Goal: Information Seeking & Learning: Find specific fact

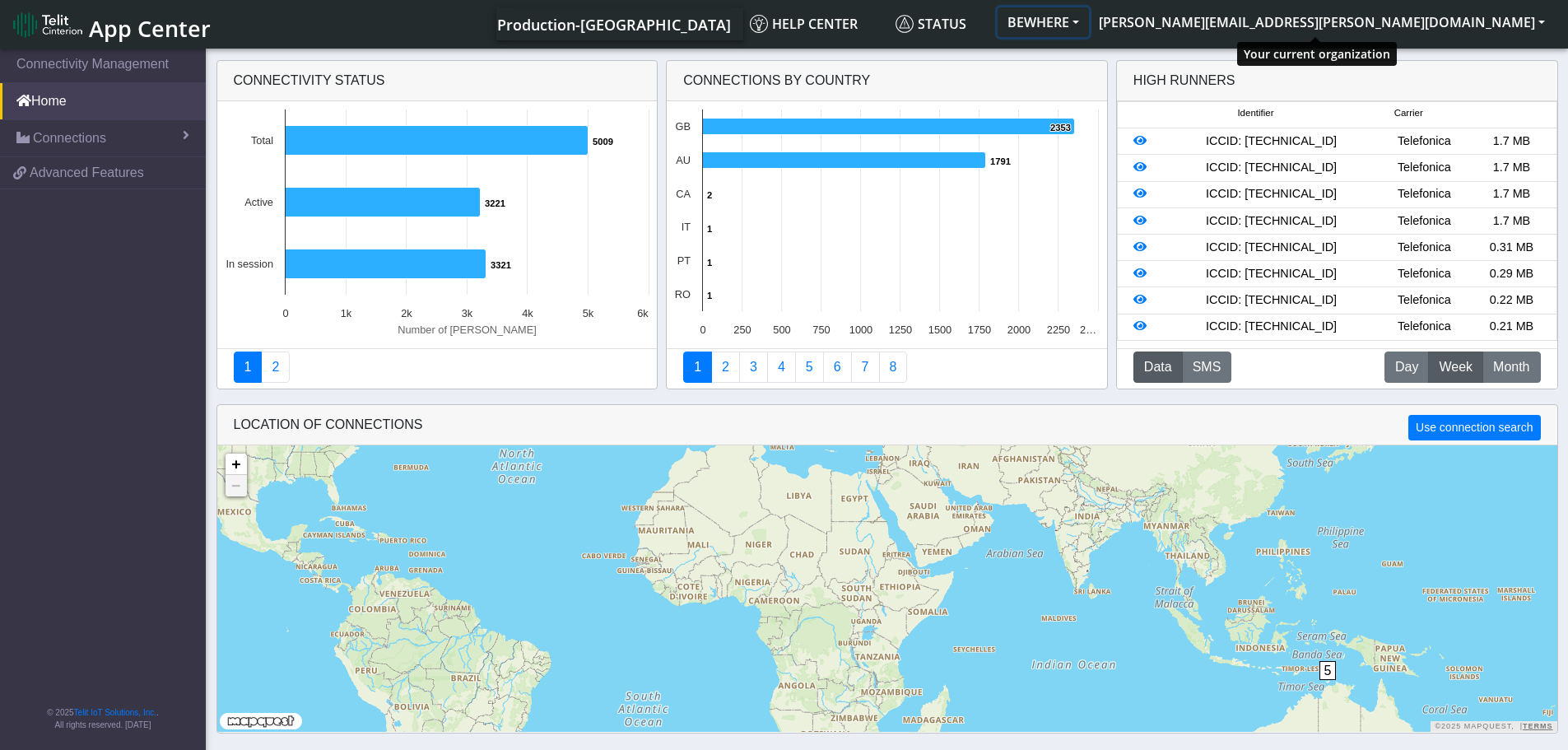
click at [1089, 28] on button "BEWHERE" at bounding box center [1042, 22] width 91 height 29
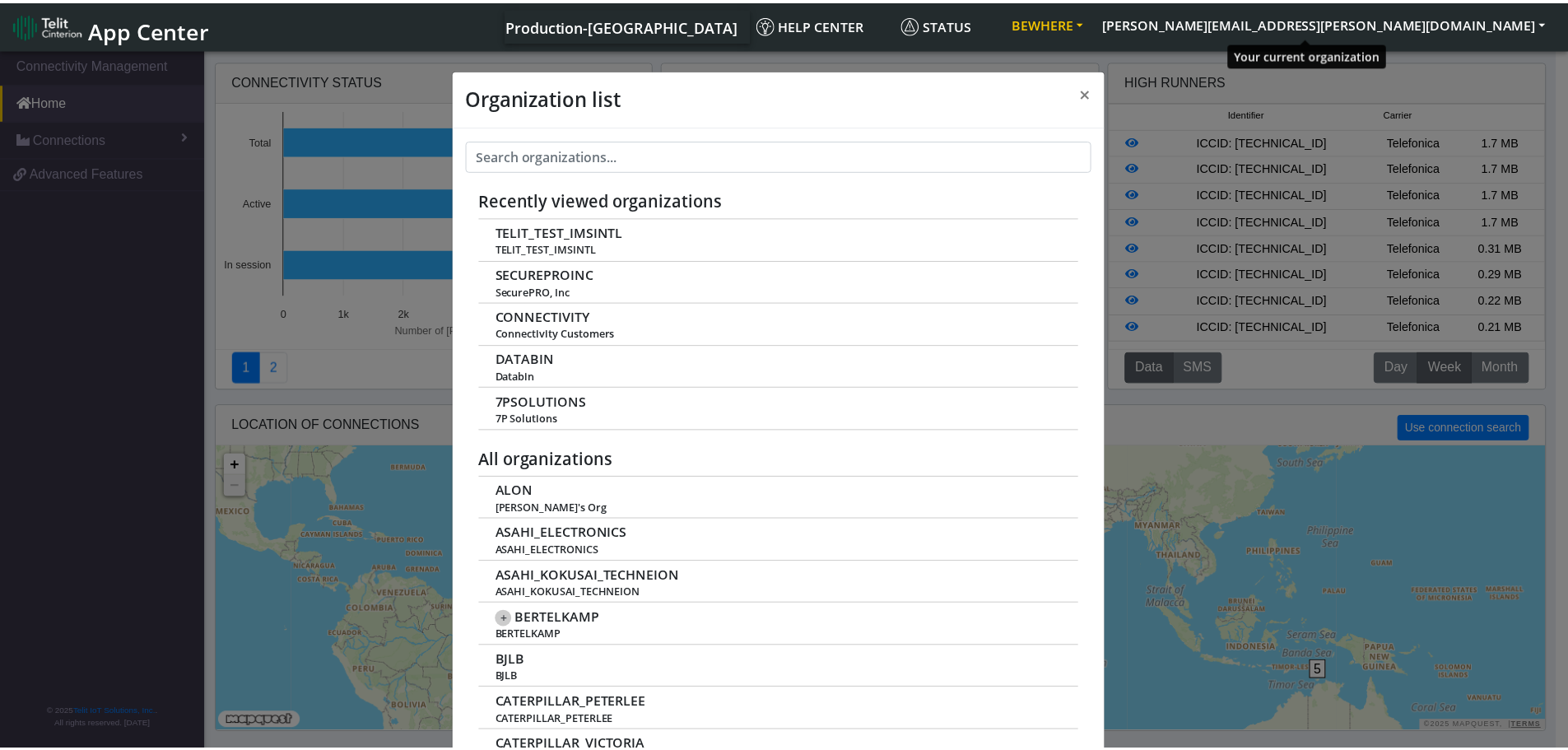
scroll to position [6, 0]
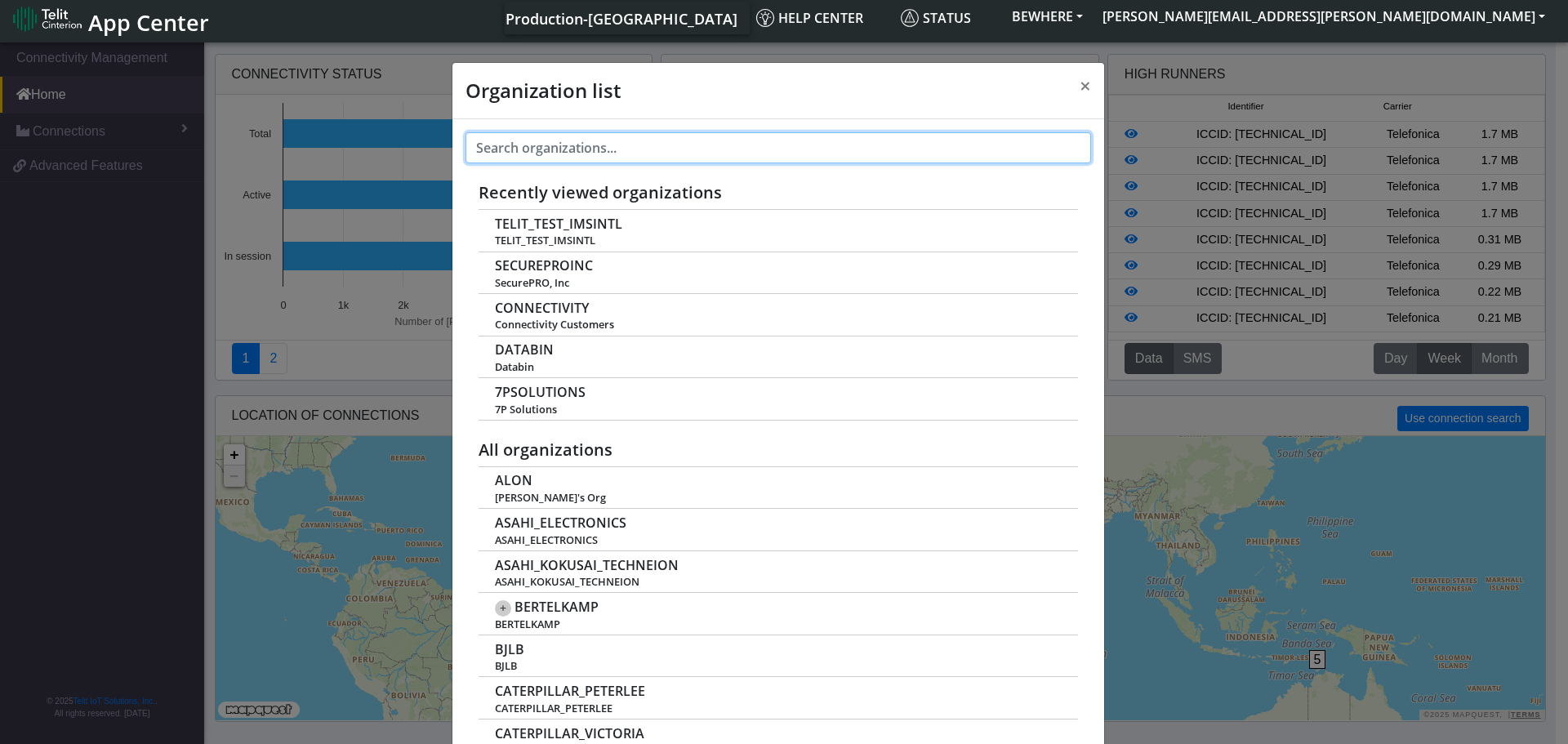
click at [573, 146] on input "text" at bounding box center [778, 147] width 626 height 31
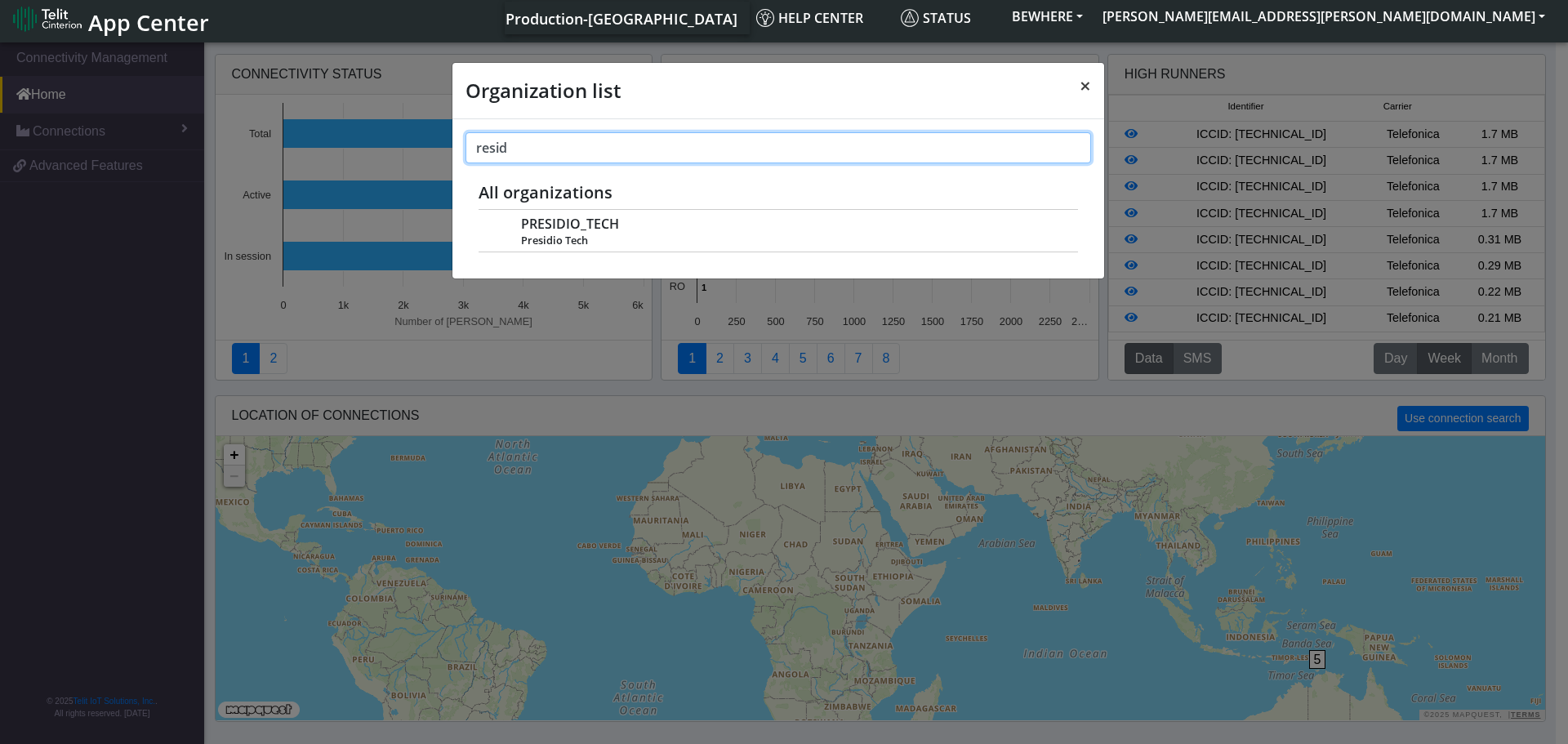
type input "resid"
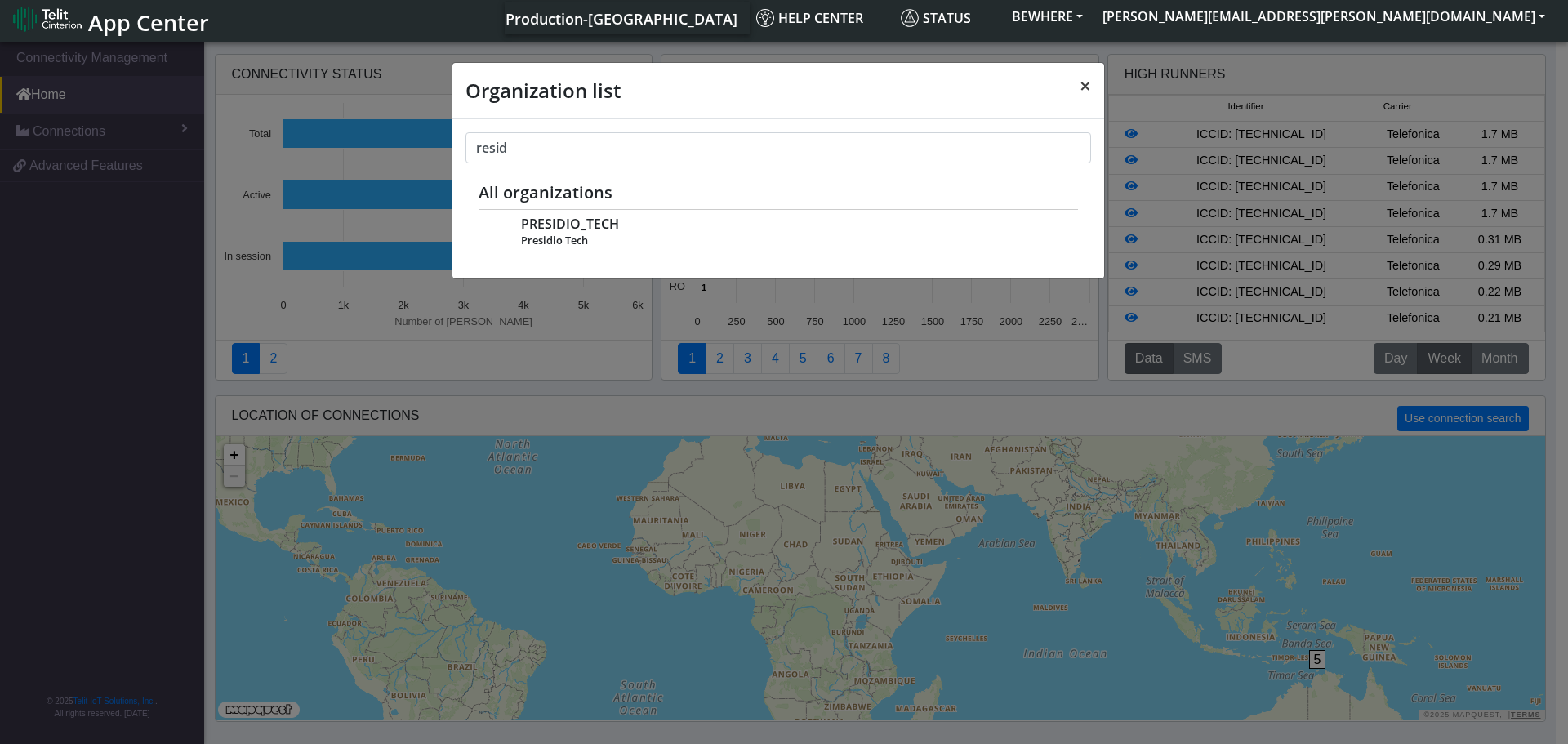
click at [1089, 79] on span "×" at bounding box center [1086, 85] width 12 height 27
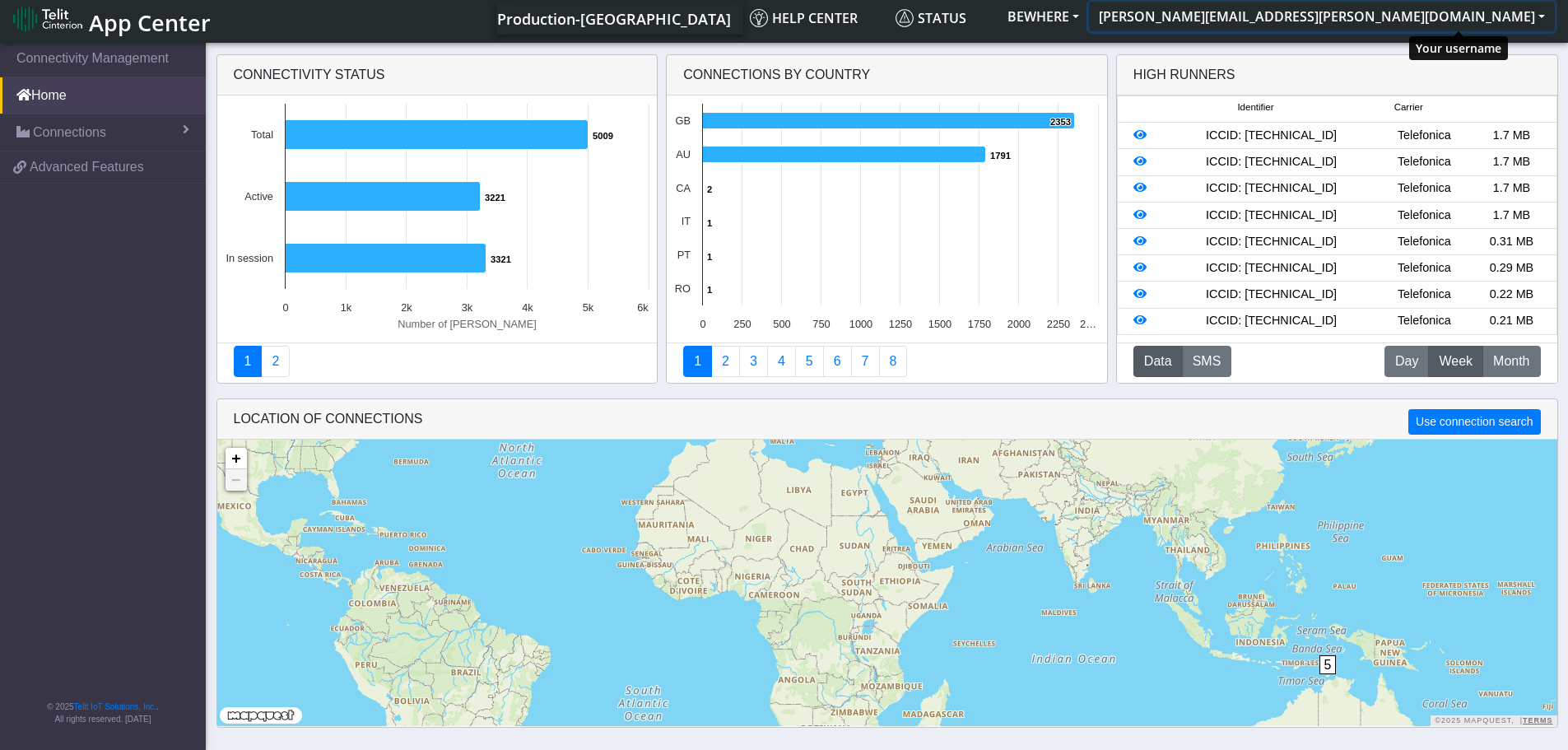
click at [1439, 19] on button "[PERSON_NAME][EMAIL_ADDRESS][PERSON_NAME][DOMAIN_NAME]" at bounding box center [1322, 17] width 465 height 29
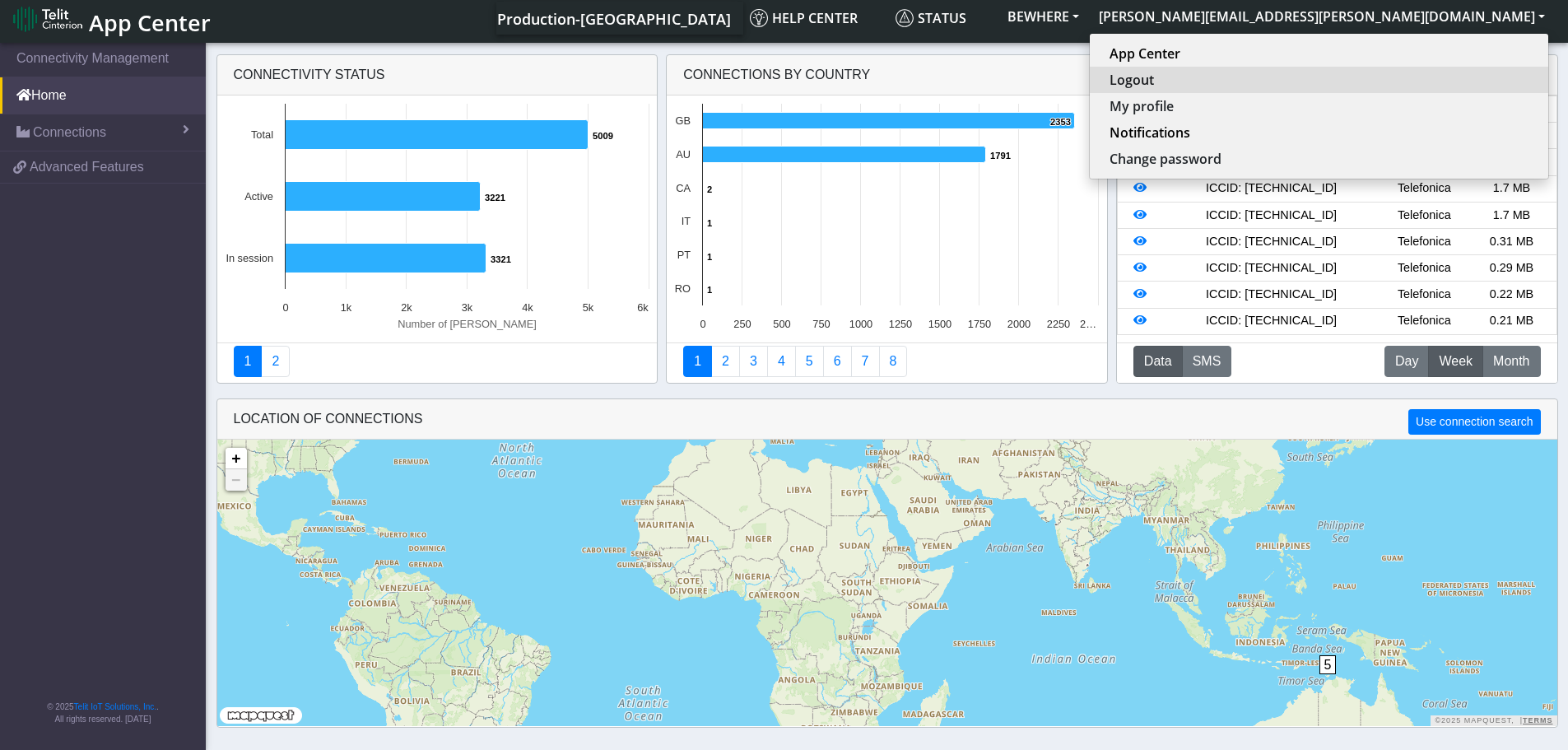
click at [1426, 75] on button "Logout" at bounding box center [1319, 79] width 458 height 26
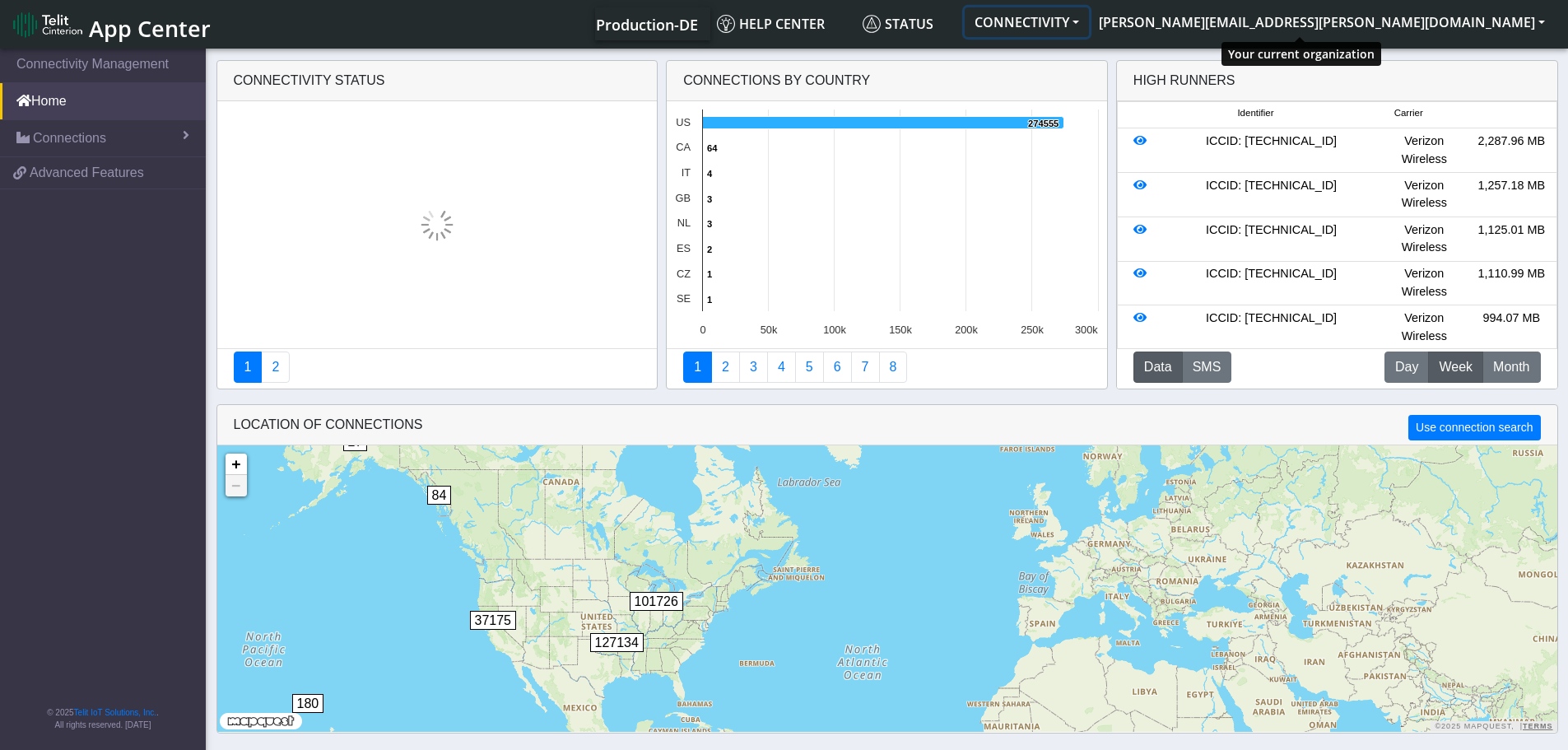
click at [1089, 21] on button "CONNECTIVITY" at bounding box center [1026, 22] width 124 height 29
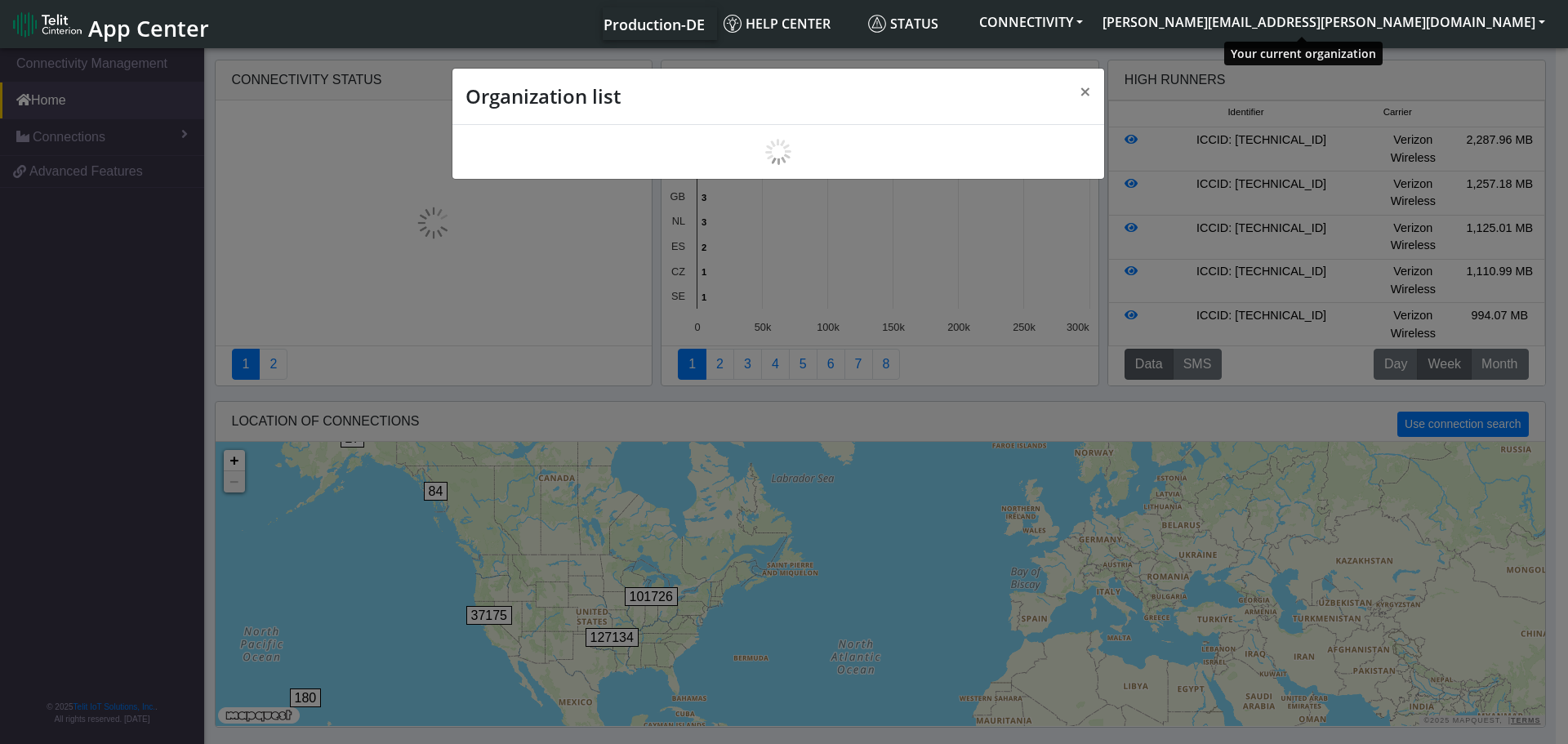
scroll to position [6, 0]
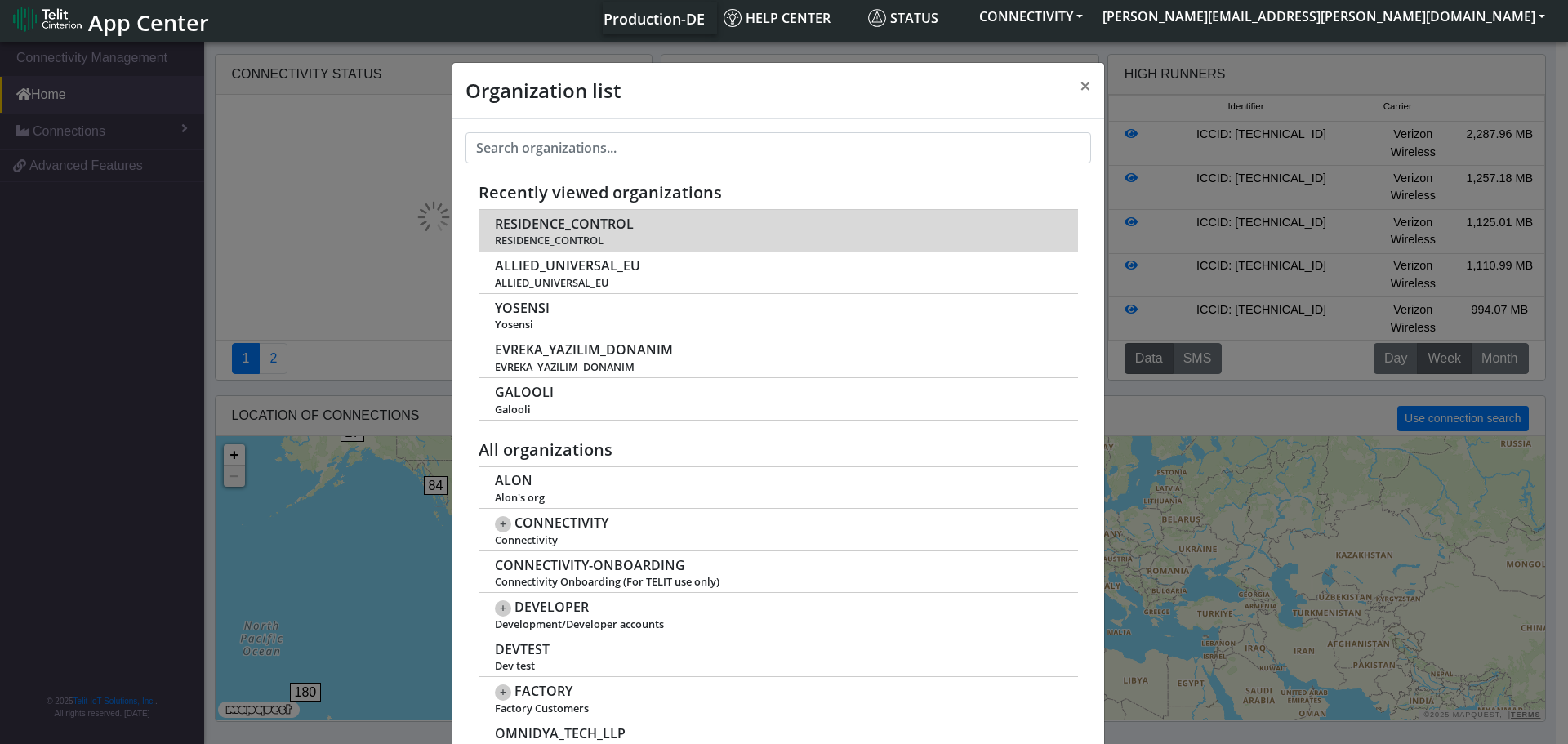
click at [539, 228] on span "RESIDENCE_CONTROL" at bounding box center [564, 224] width 139 height 16
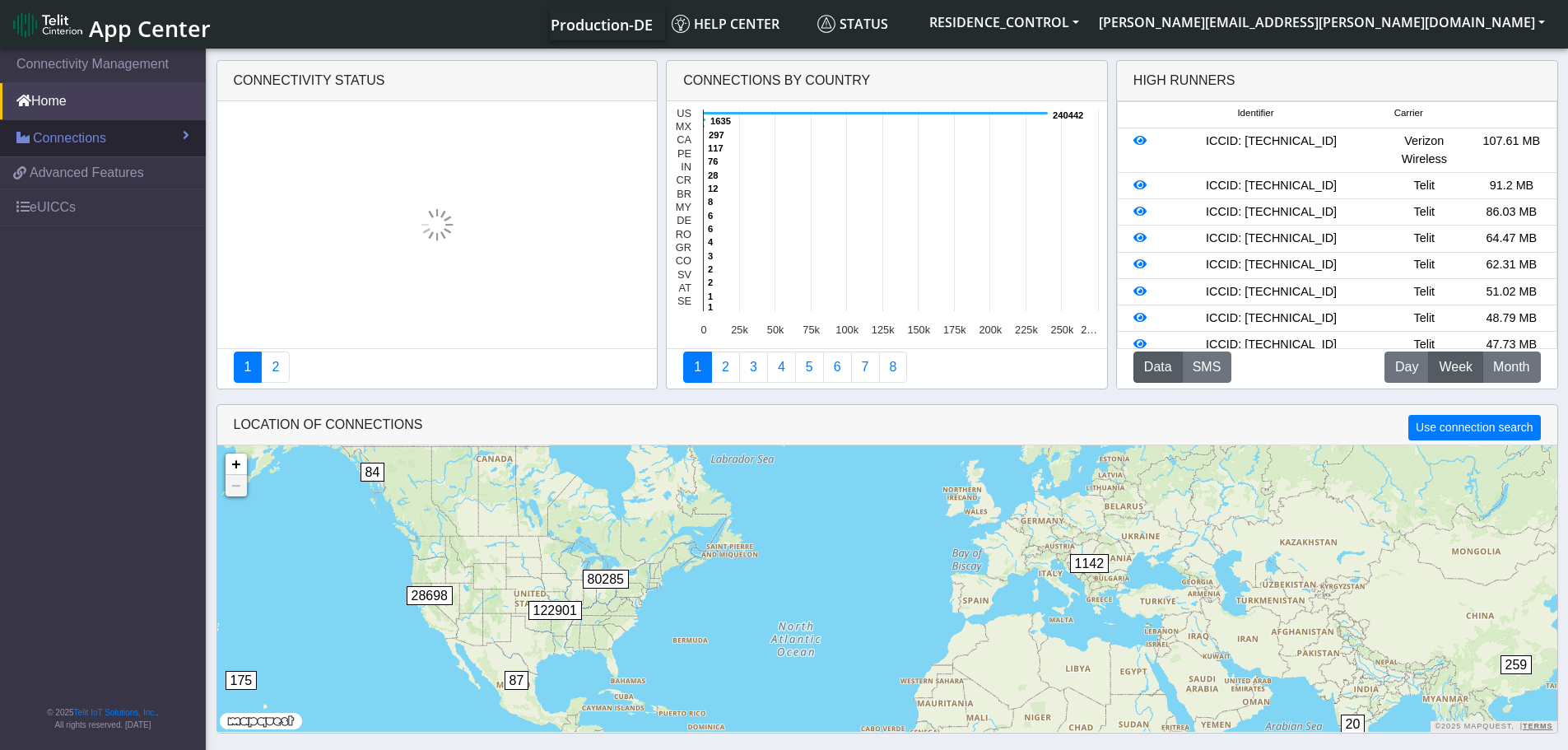
click at [67, 142] on span "Connections" at bounding box center [69, 138] width 73 height 20
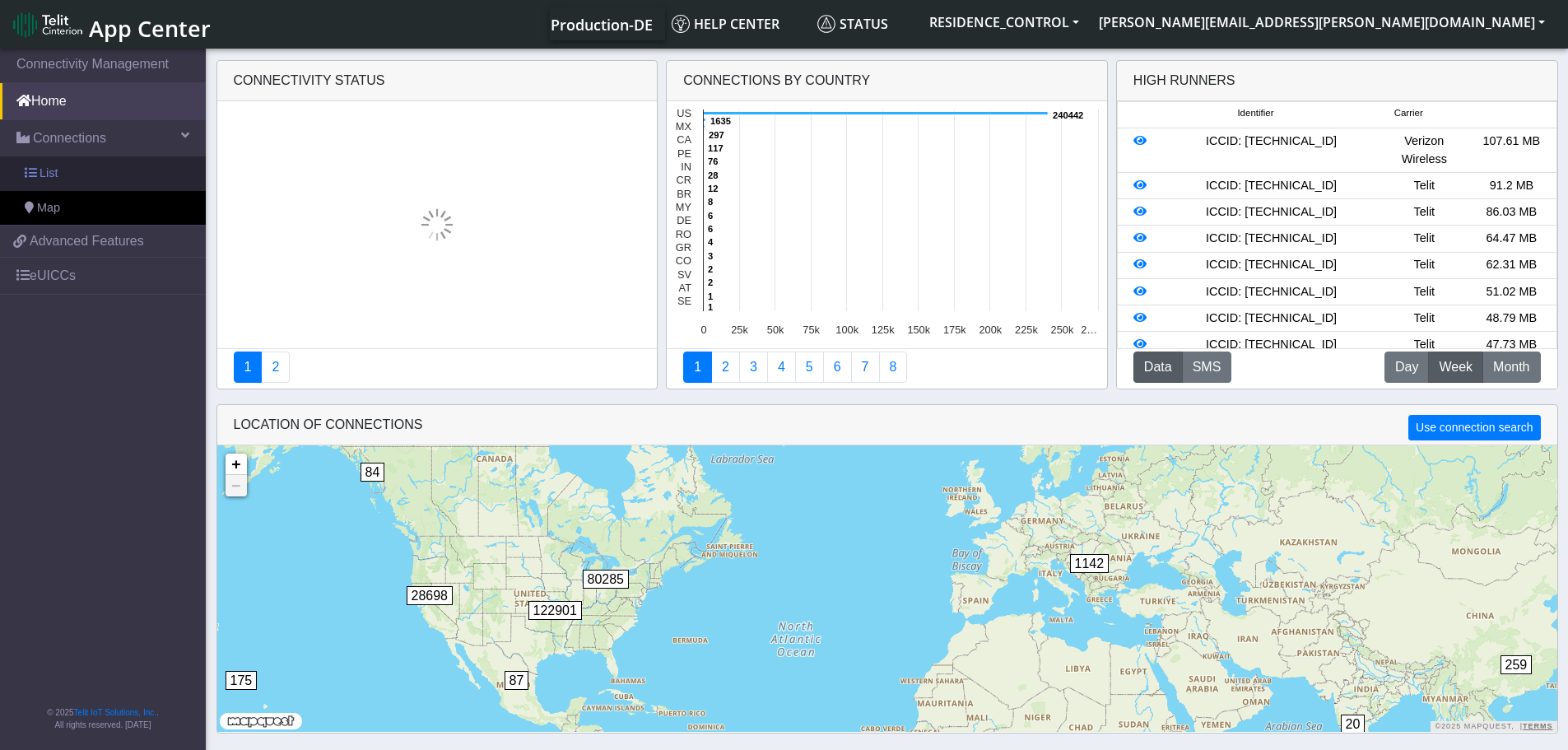
click at [55, 172] on span "List" at bounding box center [48, 173] width 19 height 19
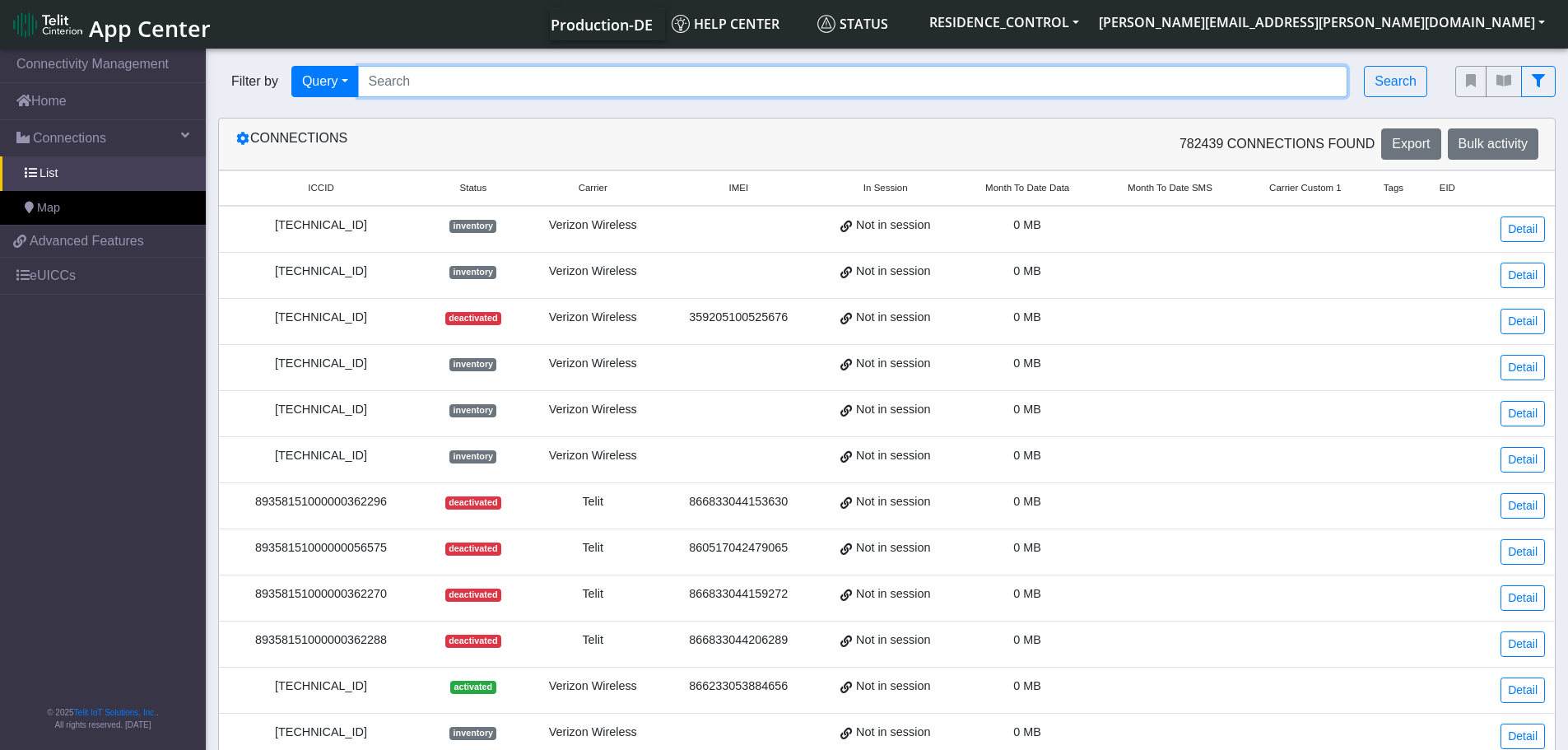
click at [526, 80] on input "Search..." at bounding box center [852, 81] width 990 height 31
paste input "89033023428100000000045165976527"
type input "89033023428100000000045165976527"
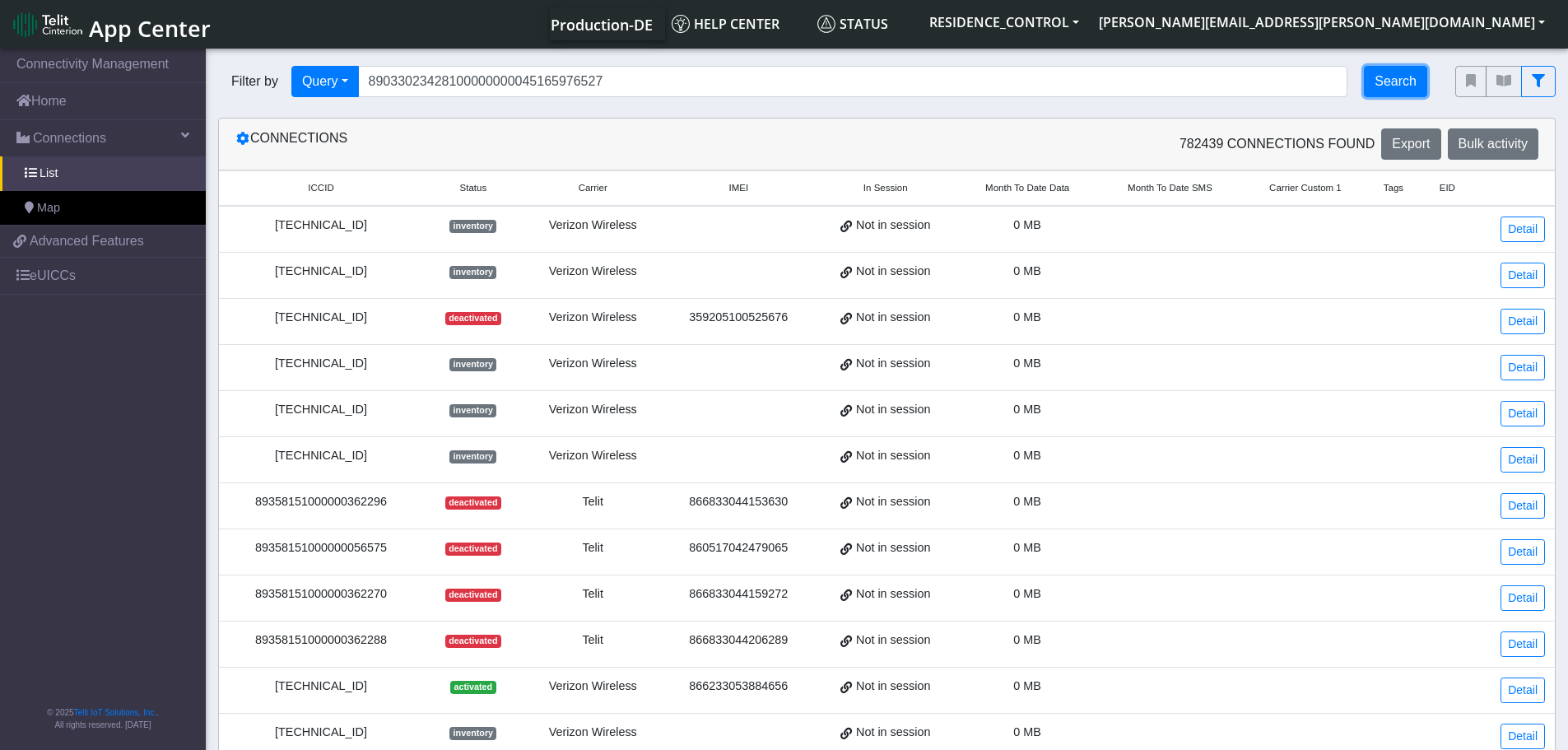
click at [1392, 79] on button "Search" at bounding box center [1395, 81] width 64 height 31
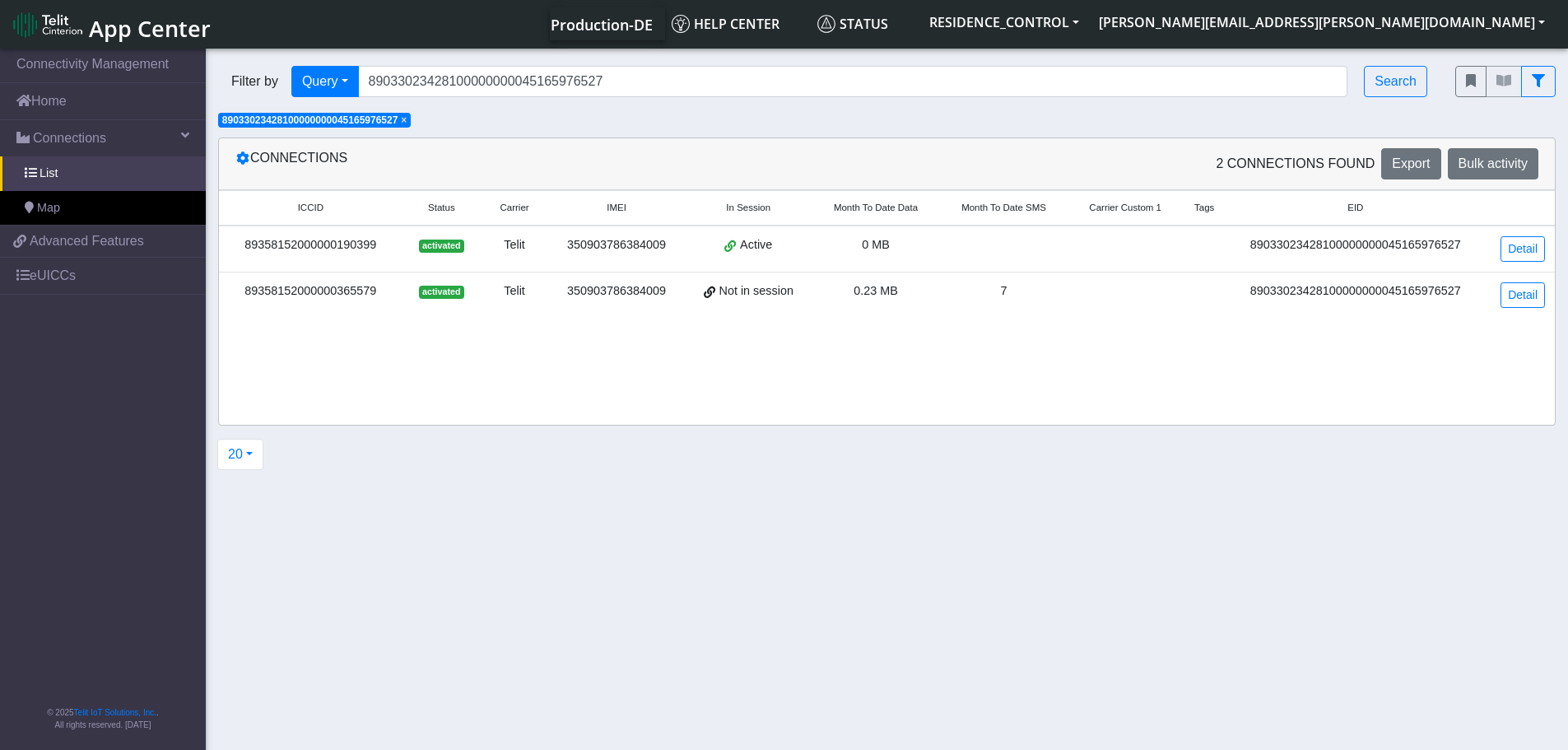
drag, startPoint x: 385, startPoint y: 244, endPoint x: 240, endPoint y: 250, distance: 145.1
click at [240, 250] on div "89358152000000190399" at bounding box center [311, 245] width 164 height 19
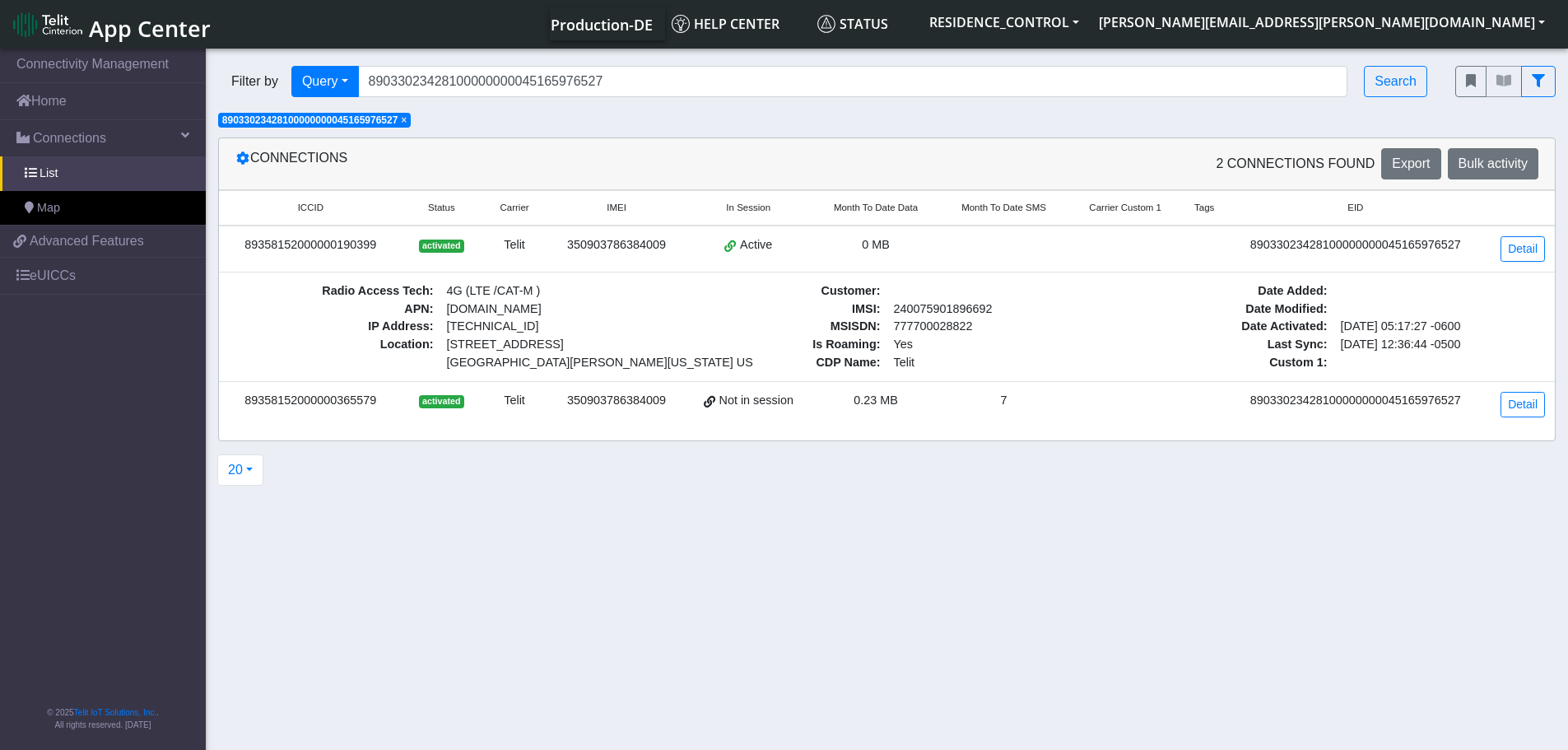
copy div "89358152000000190399"
drag, startPoint x: 679, startPoint y: 251, endPoint x: 564, endPoint y: 252, distance: 115.0
click at [564, 252] on td "350903786384009" at bounding box center [617, 249] width 137 height 47
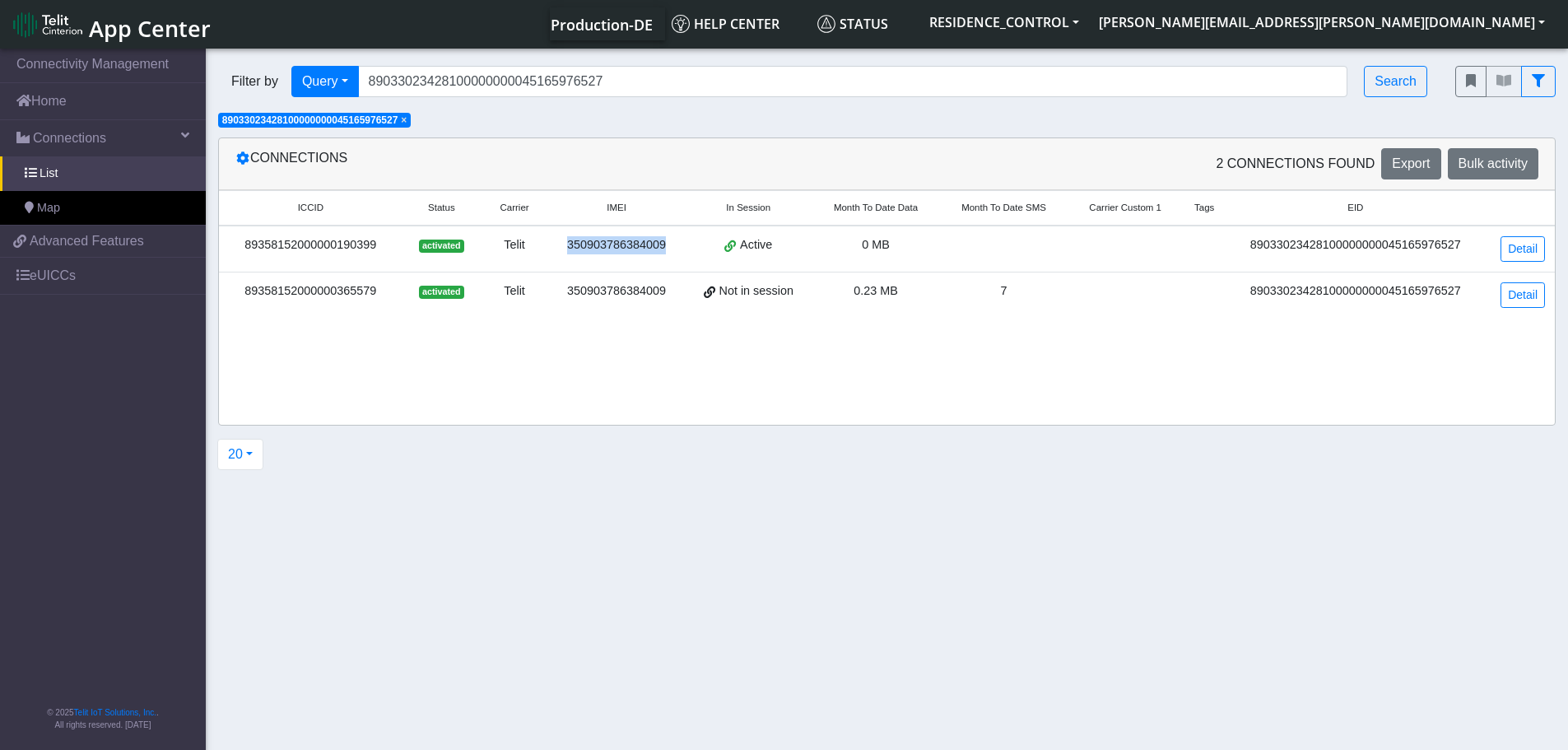
copy div "350903786384009"
click at [277, 240] on div "89358152000000190399" at bounding box center [311, 245] width 164 height 19
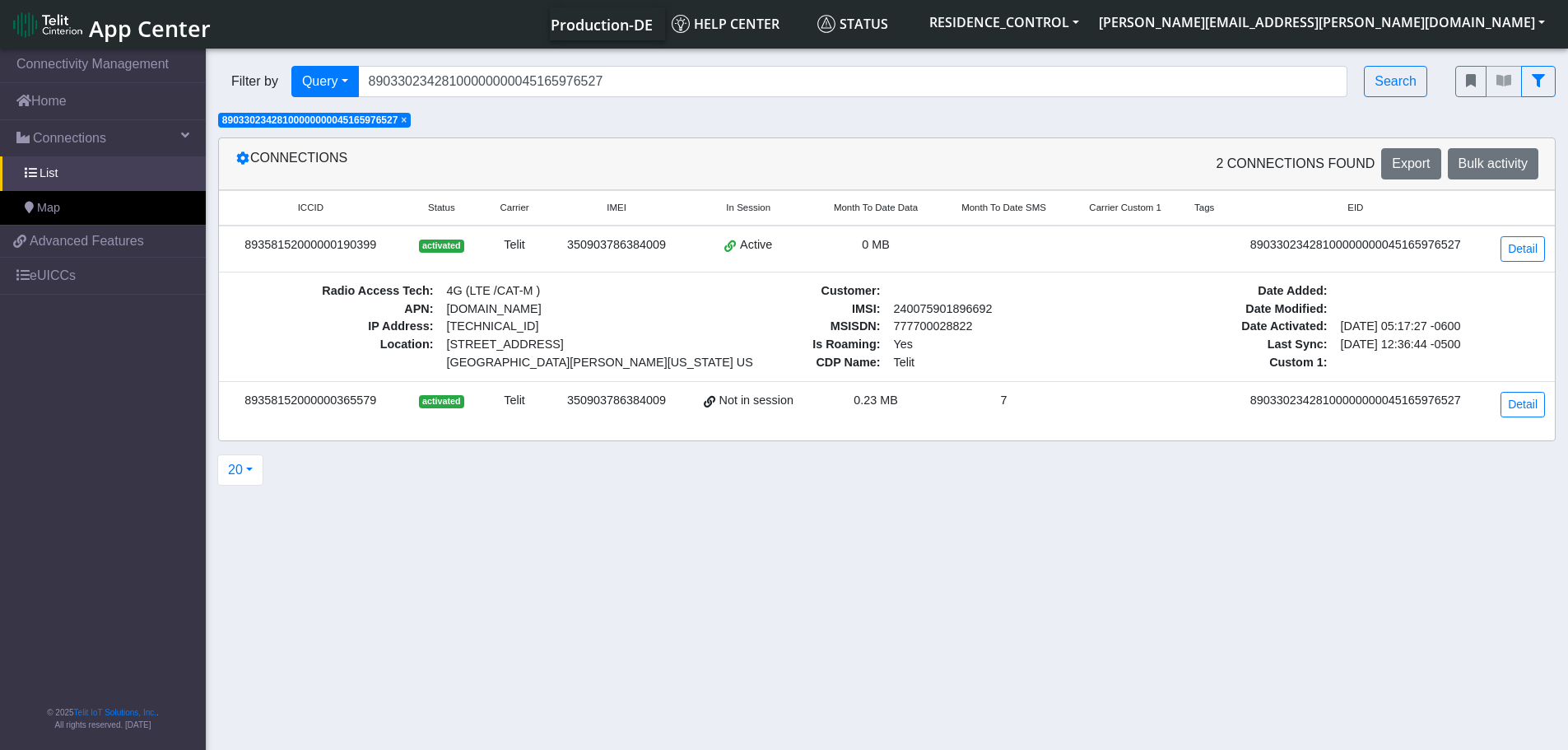
click at [1368, 246] on div "89033023428100000000045165976527" at bounding box center [1355, 245] width 239 height 19
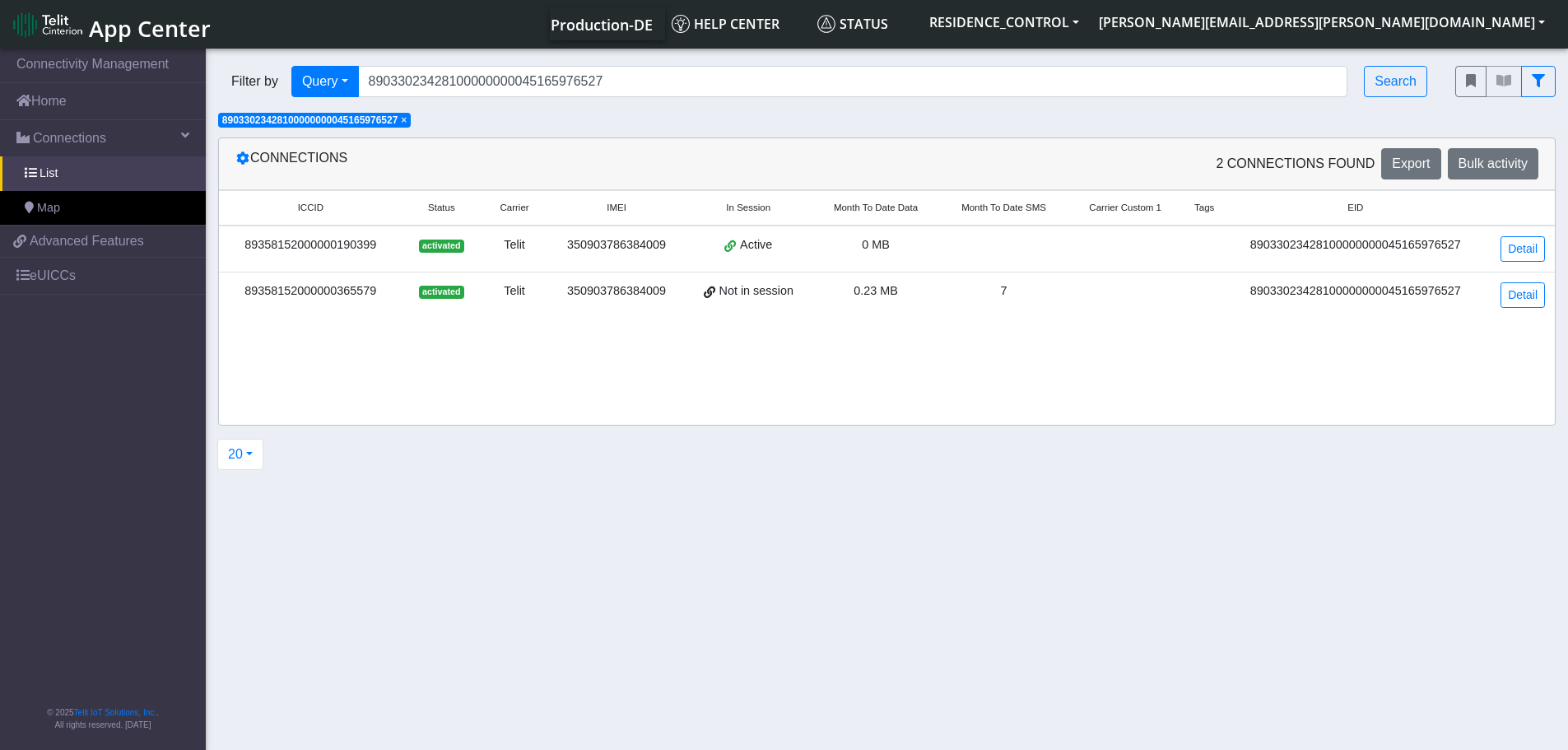
click at [1368, 246] on div "89033023428100000000045165976527" at bounding box center [1355, 245] width 239 height 19
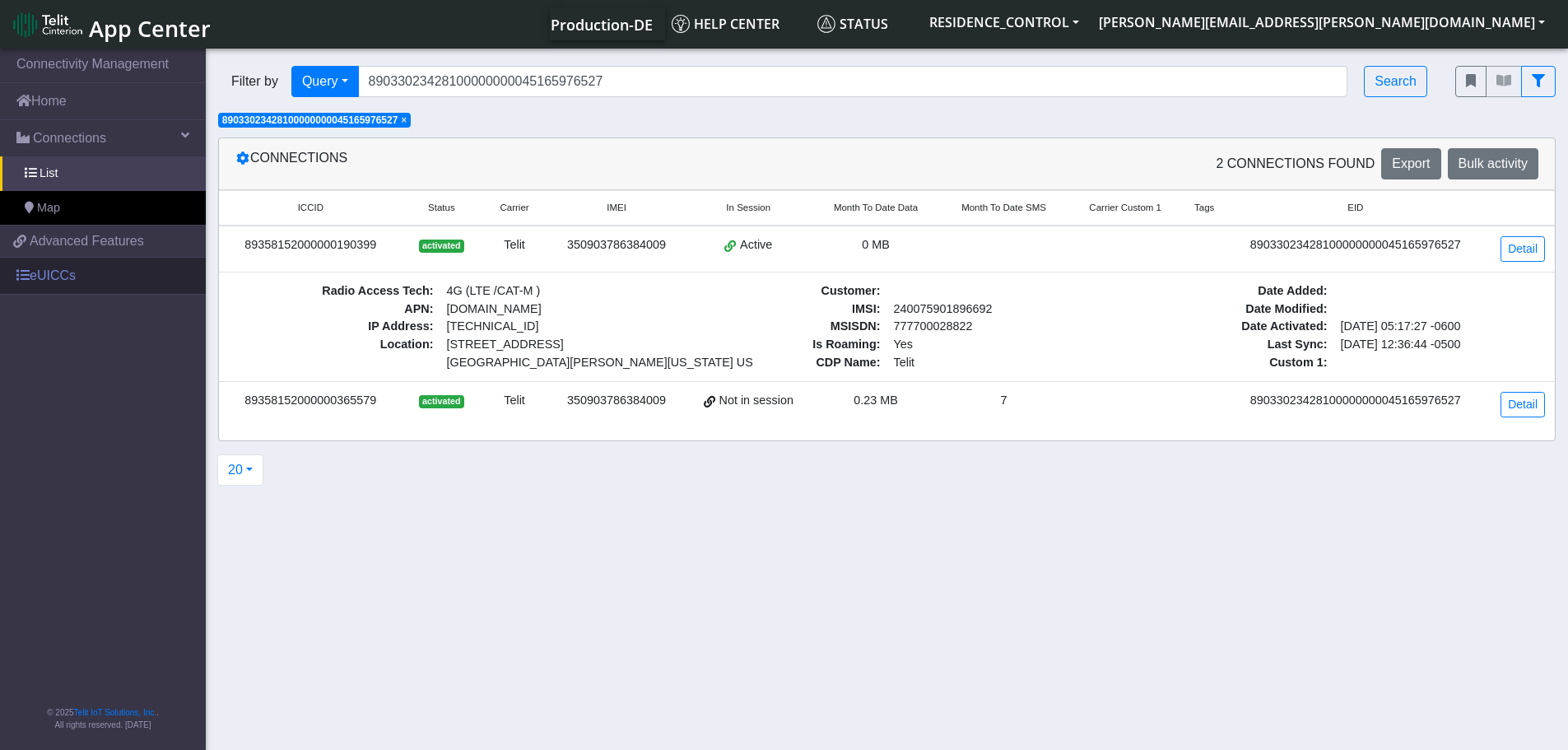
click at [59, 279] on link "eUICCs" at bounding box center [103, 275] width 205 height 36
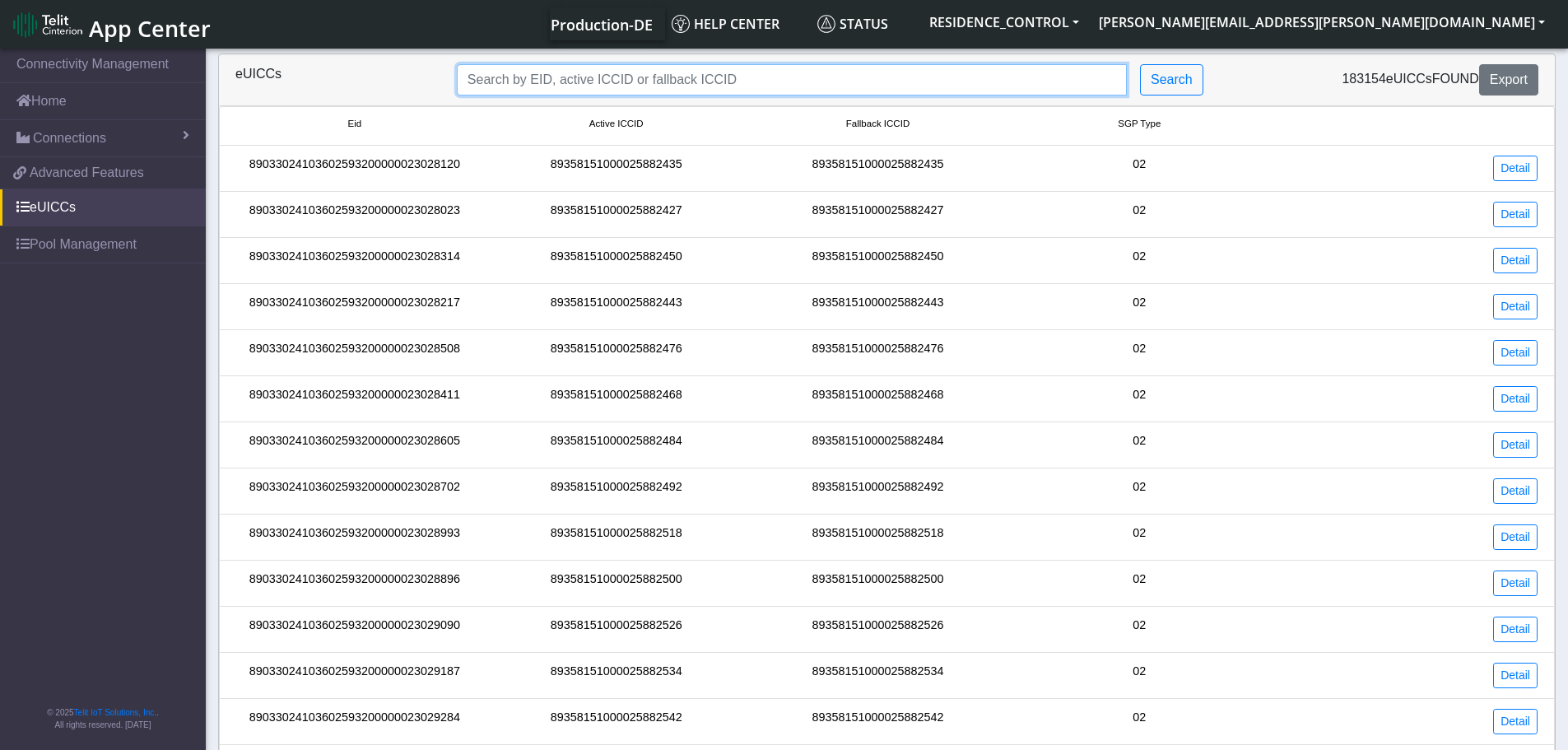
click at [732, 77] on input "Search..." at bounding box center [791, 80] width 670 height 31
paste input "350903786384009"
type input "350903786384009"
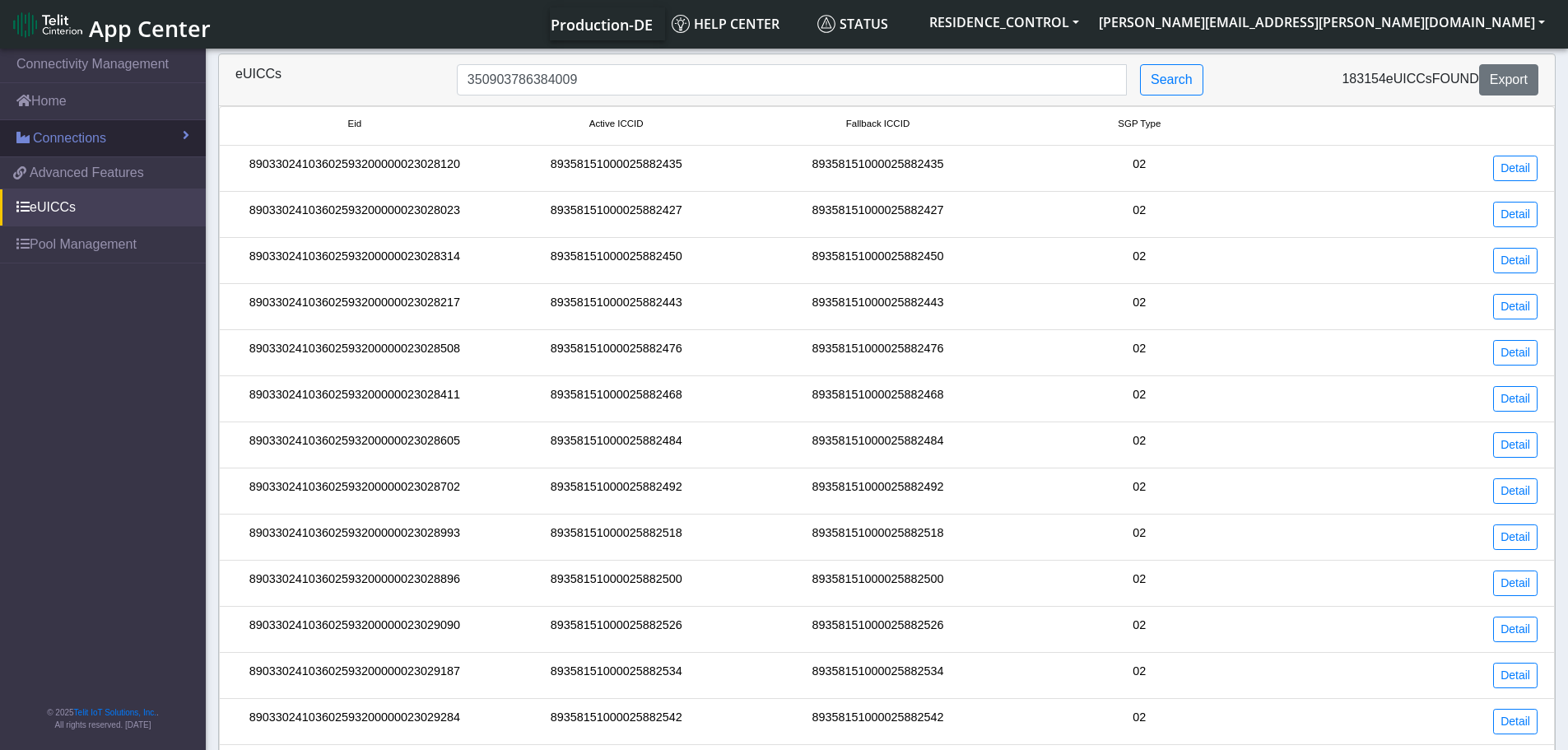
click at [51, 143] on span "Connections" at bounding box center [69, 138] width 73 height 20
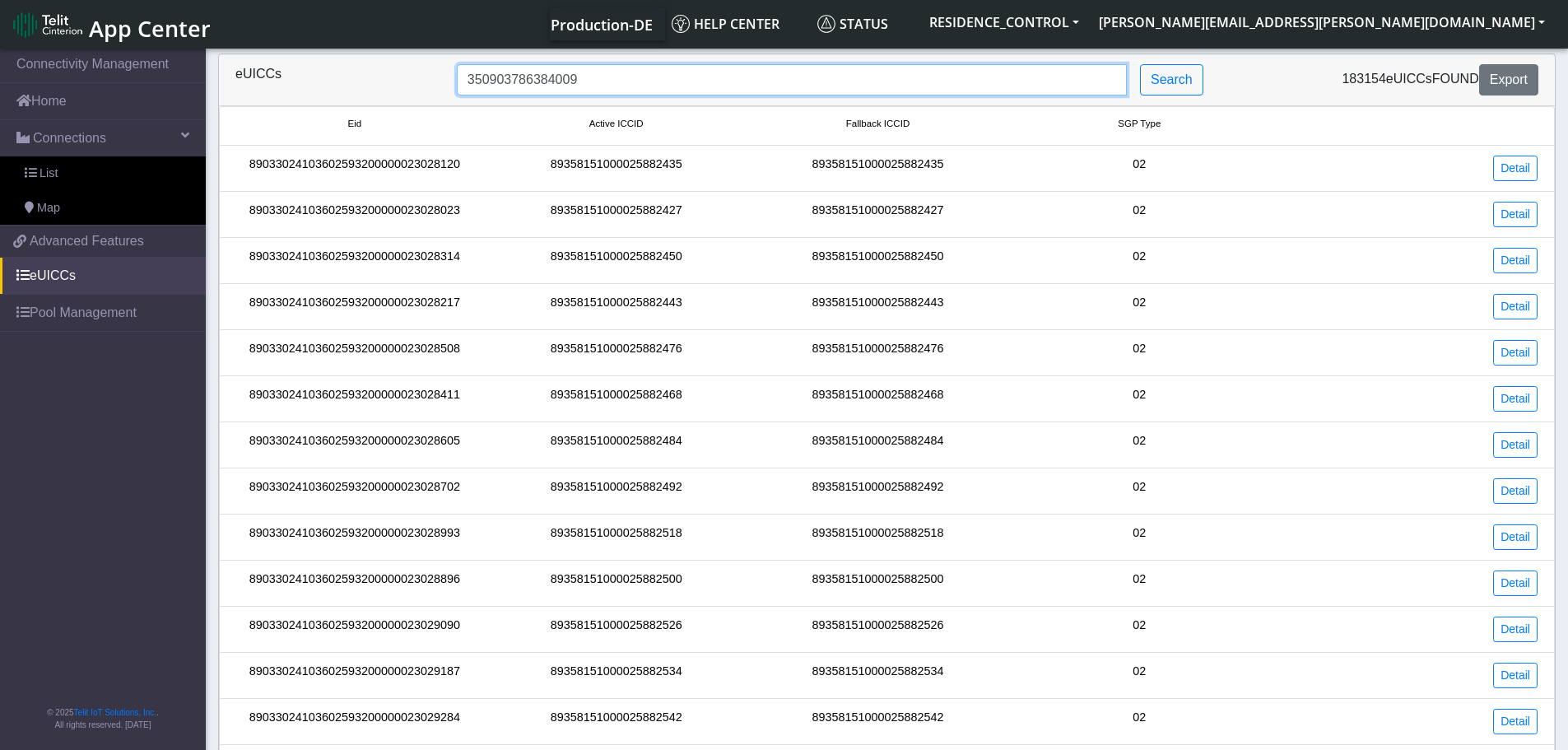
click at [698, 77] on input "350903786384009" at bounding box center [791, 80] width 670 height 31
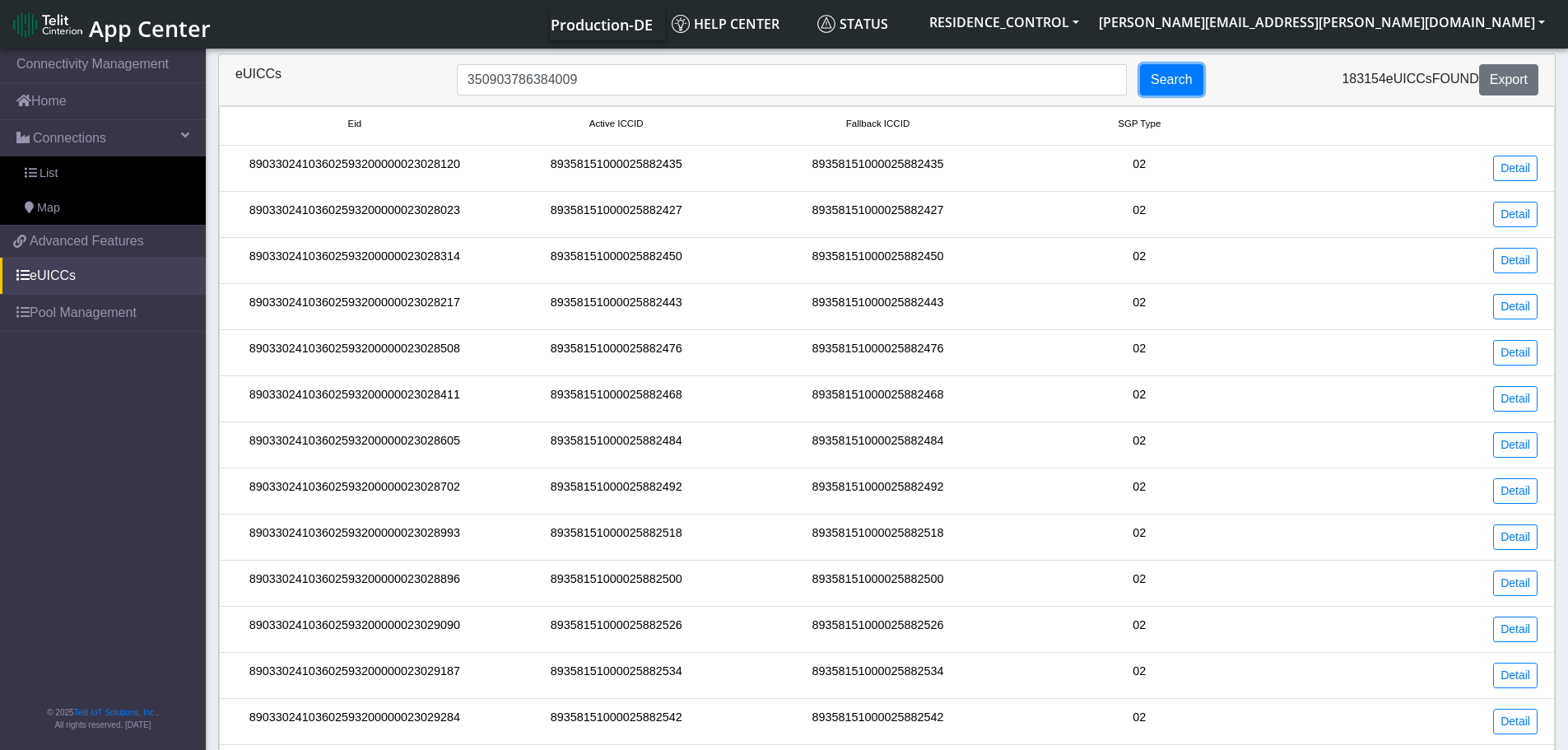
click at [1190, 76] on button "Search" at bounding box center [1171, 80] width 64 height 31
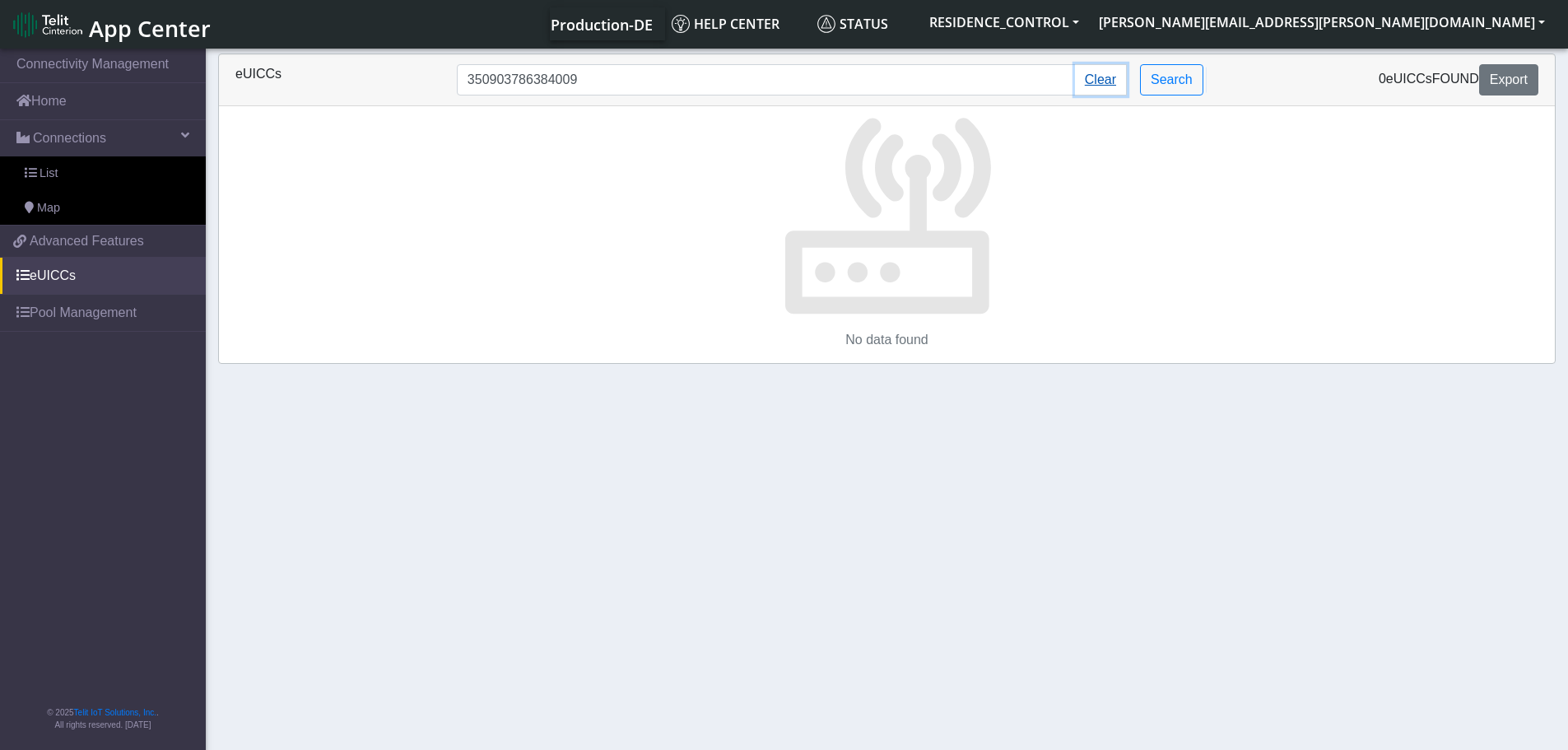
click at [1099, 83] on button "Clear" at bounding box center [1100, 80] width 52 height 31
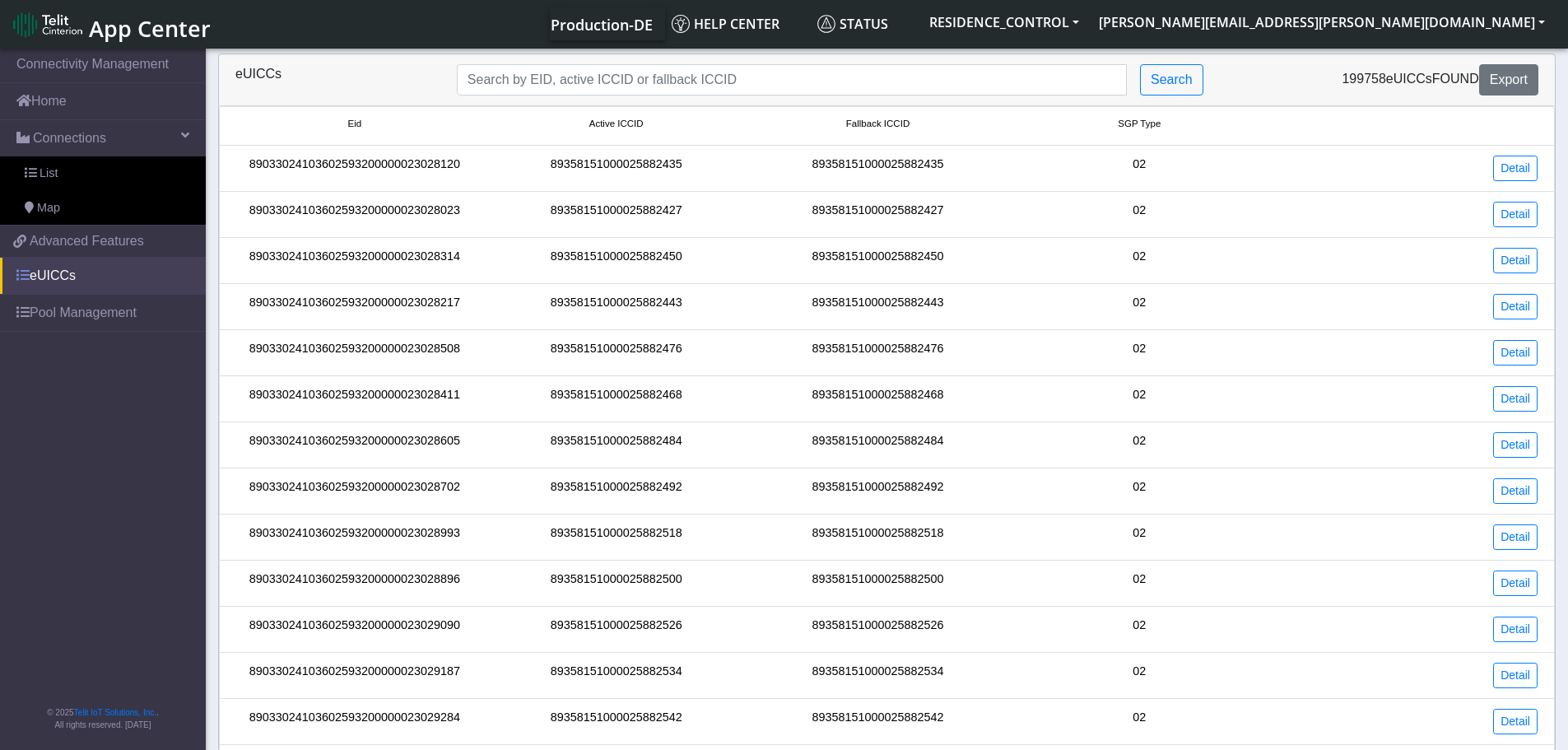
click at [48, 274] on link "eUICCs" at bounding box center [103, 275] width 205 height 36
click at [595, 80] on input "Search..." at bounding box center [791, 80] width 670 height 31
paste input "89033023428100000000045165976527"
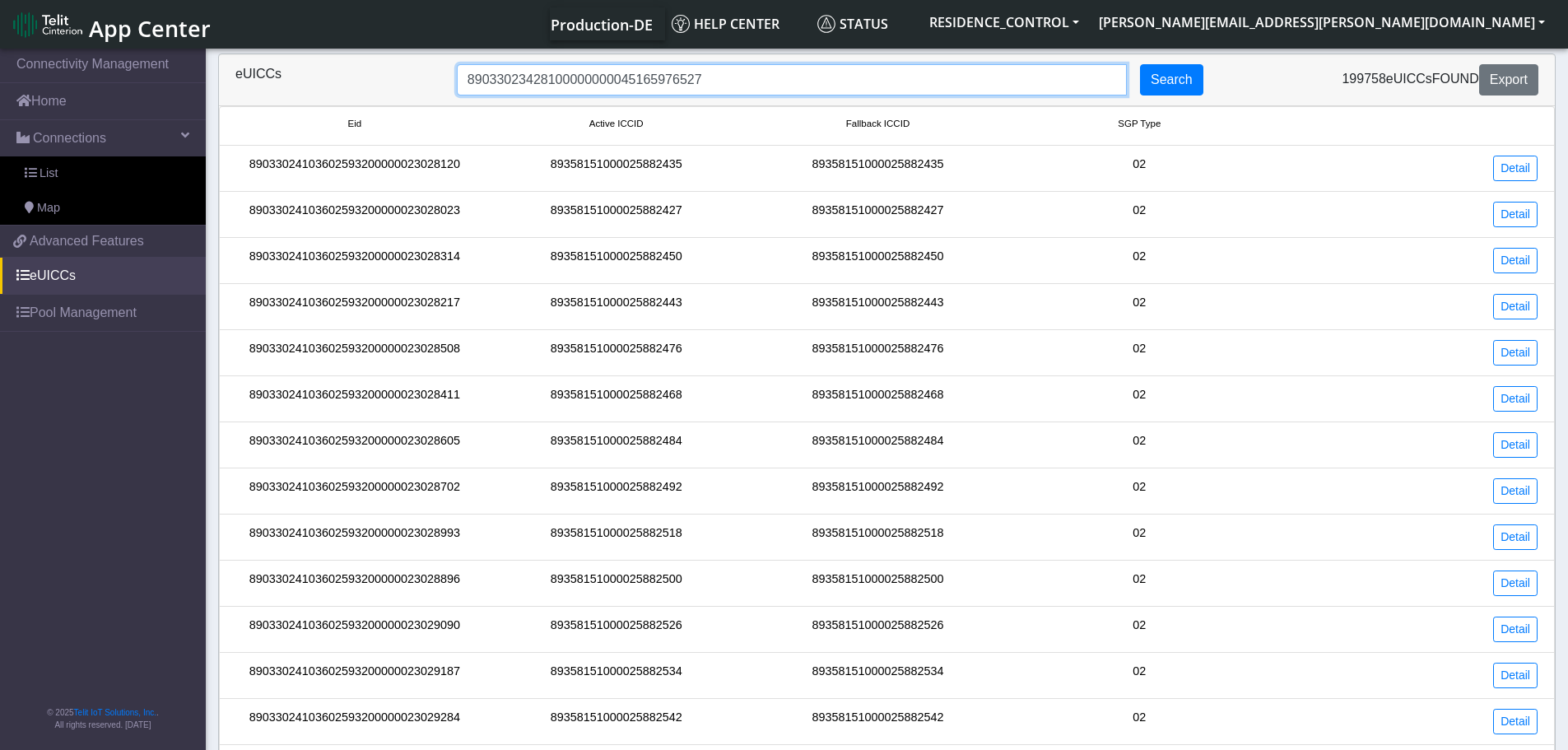
type input "89033023428100000000045165976527"
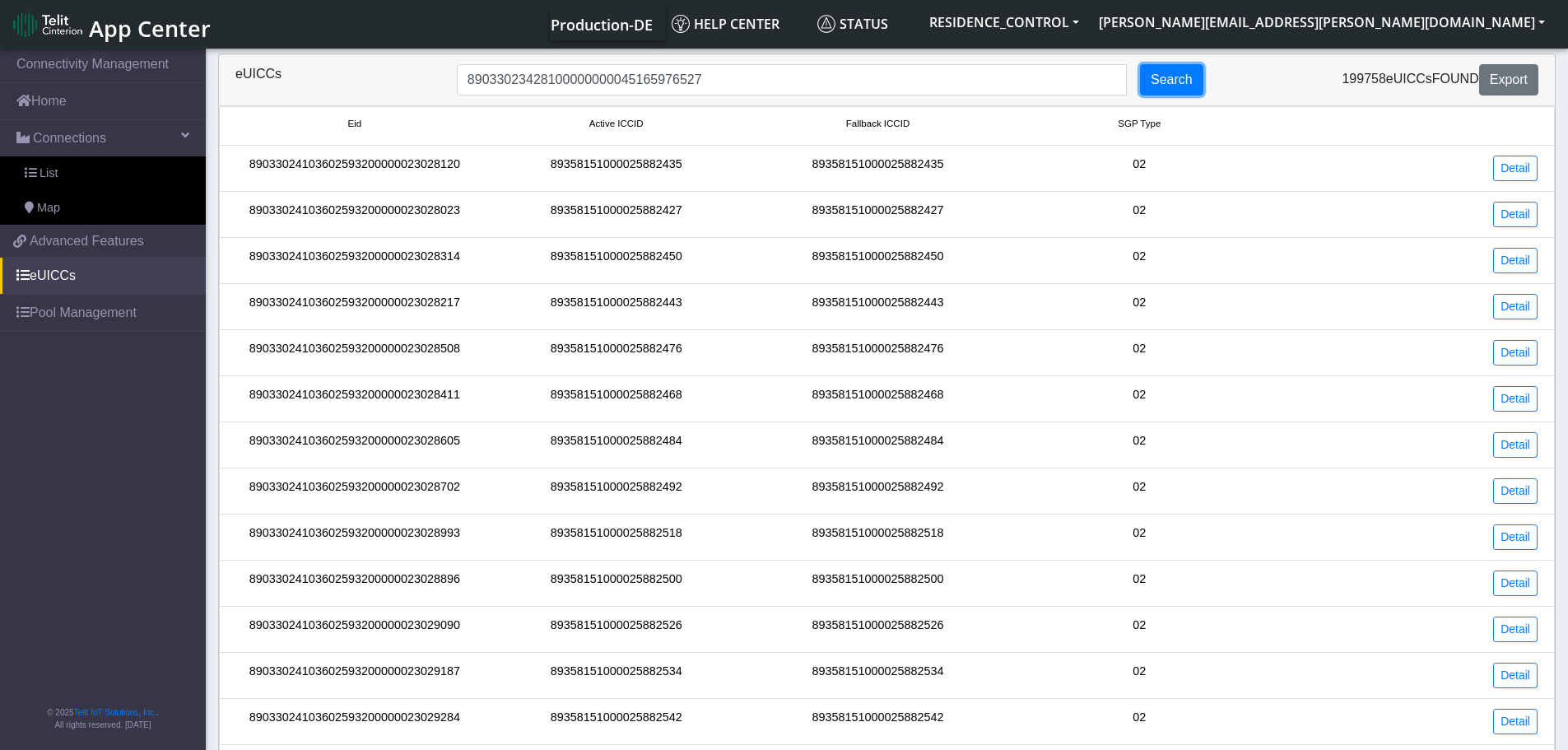
click at [1182, 85] on button "Search" at bounding box center [1171, 80] width 64 height 31
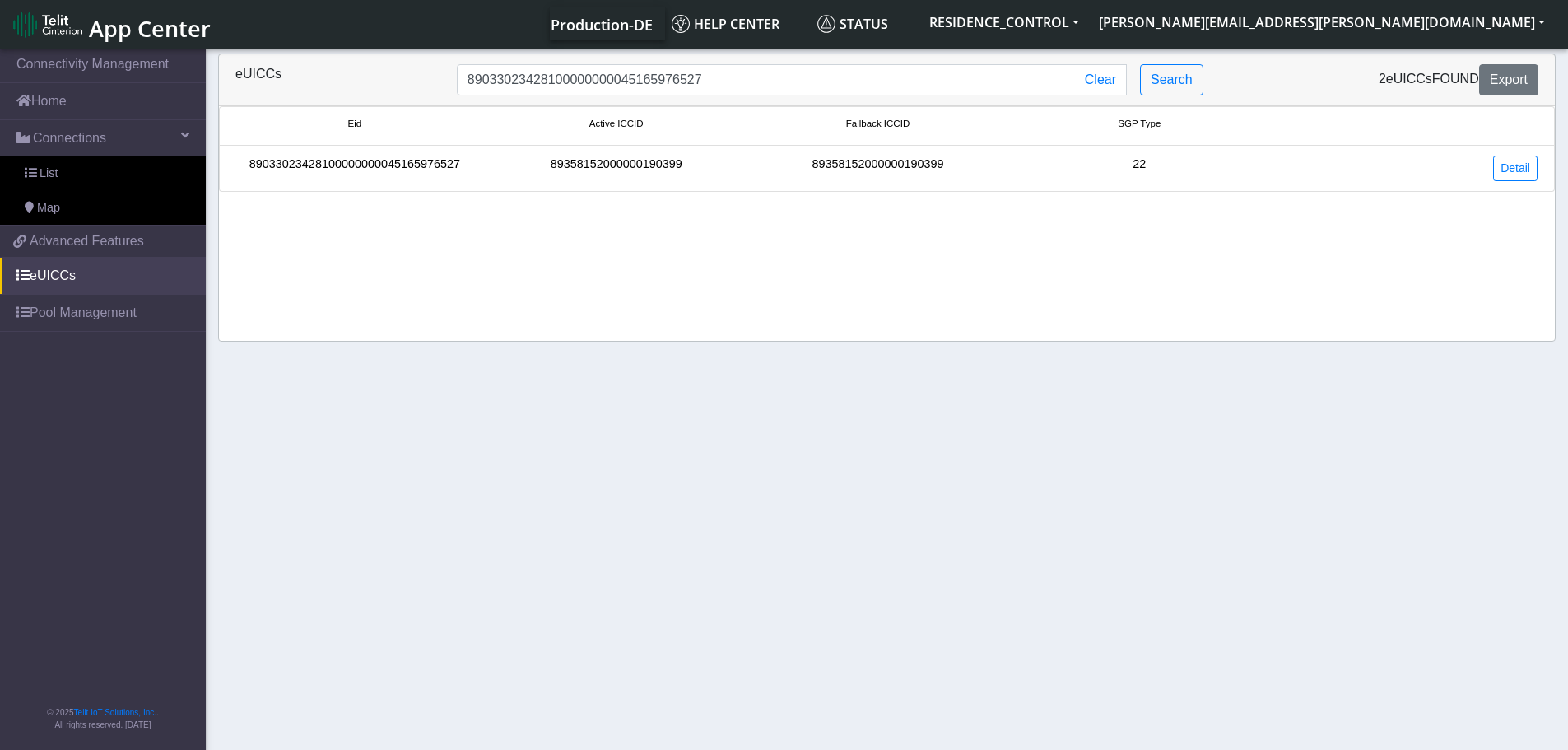
click at [366, 170] on div "89033023428100000000045165976527" at bounding box center [355, 168] width 262 height 25
click at [366, 164] on div "89033023428100000000045165976527" at bounding box center [355, 168] width 262 height 25
click at [1546, 168] on div "Detail" at bounding box center [1410, 168] width 280 height 25
click at [1535, 172] on link "Detail" at bounding box center [1514, 168] width 44 height 25
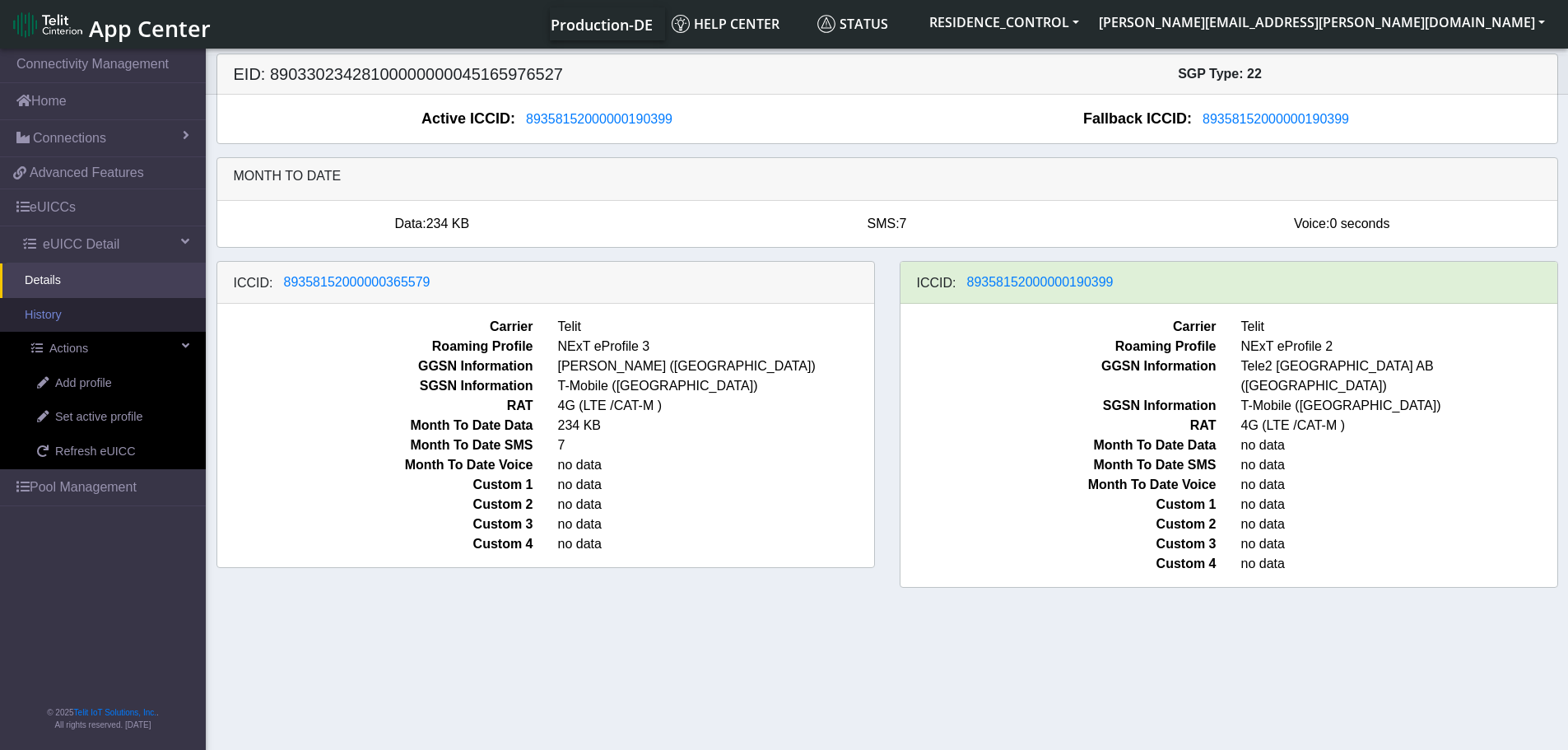
click at [60, 326] on link "History" at bounding box center [103, 315] width 205 height 34
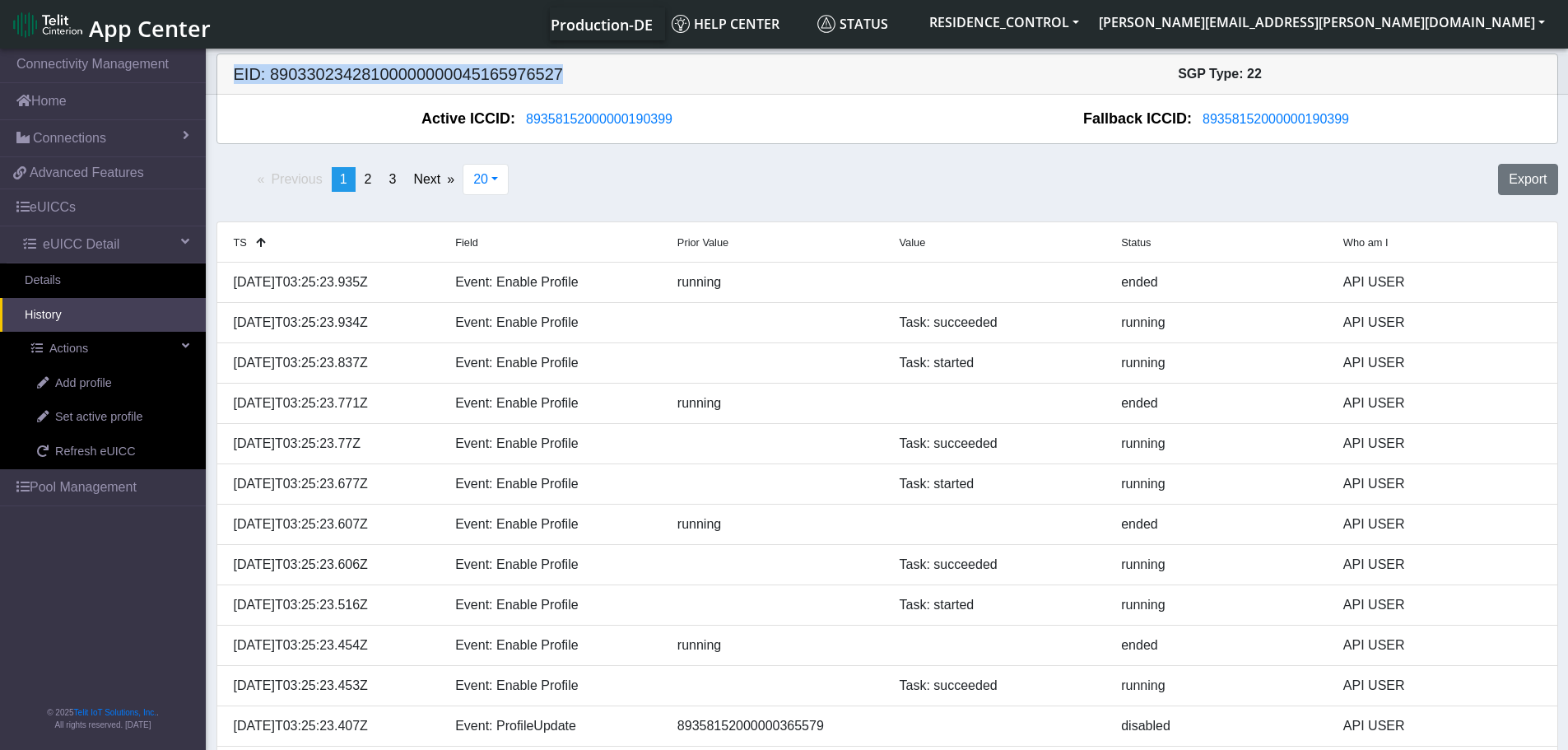
drag, startPoint x: 572, startPoint y: 70, endPoint x: 232, endPoint y: 84, distance: 340.3
click at [232, 84] on div "EID: 89033023428100000000045165976527 SGP Type: 22" at bounding box center [888, 74] width 1365 height 40
copy h5 "EID: 89033023428100000000045165976527"
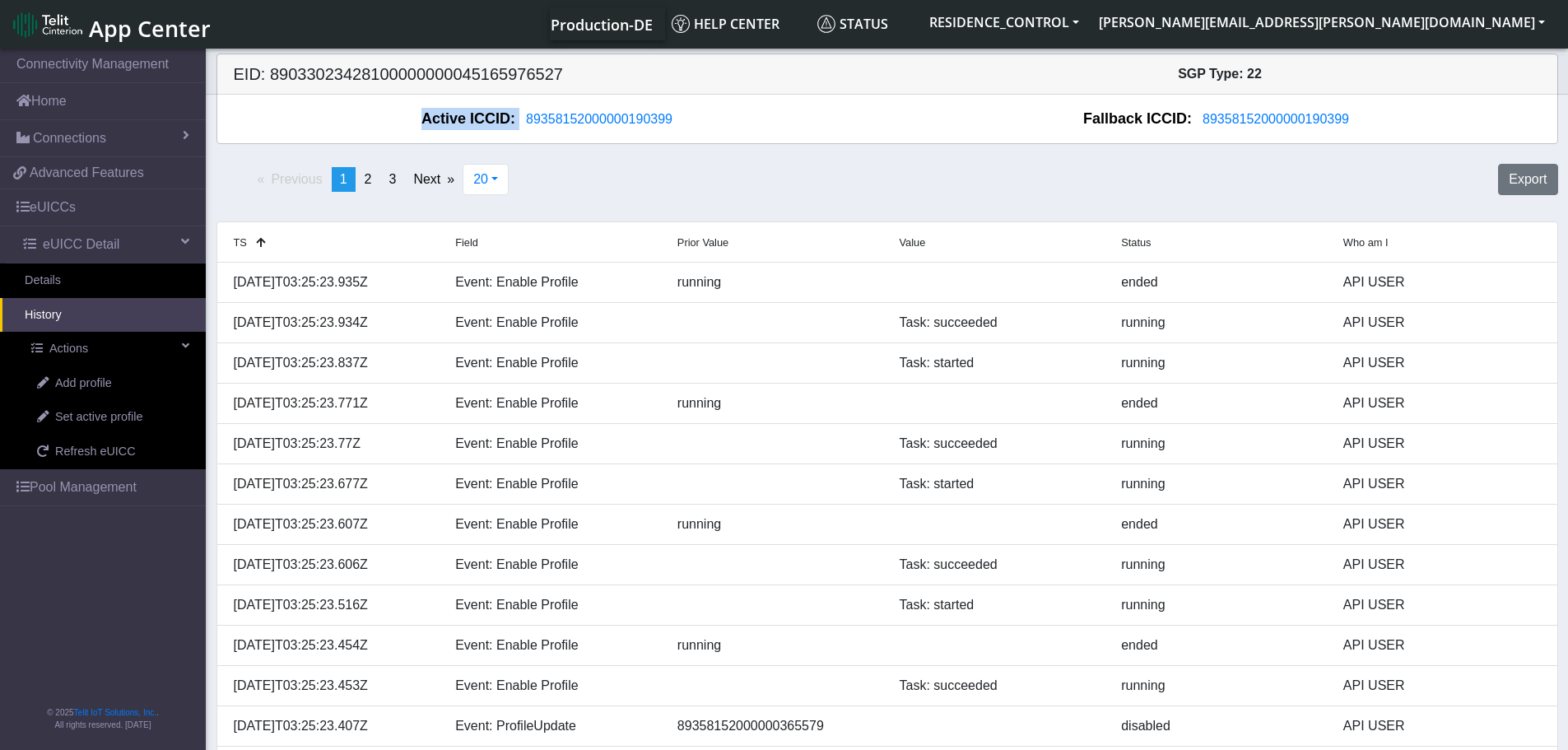
drag, startPoint x: 701, startPoint y: 116, endPoint x: 363, endPoint y: 102, distance: 338.3
click at [363, 102] on div "Active ICCID: 89358152000000190399 Fallback ICCID: 89358152000000190399" at bounding box center [887, 119] width 1339 height 49
click at [365, 133] on div "Active ICCID: 89358152000000190399 Fallback ICCID: 89358152000000190399" at bounding box center [887, 119] width 1339 height 49
drag, startPoint x: 431, startPoint y: 117, endPoint x: 523, endPoint y: 136, distance: 93.9
click at [523, 136] on div "Active ICCID: 89358152000000190399 Fallback ICCID: 89358152000000190399" at bounding box center [887, 119] width 1339 height 49
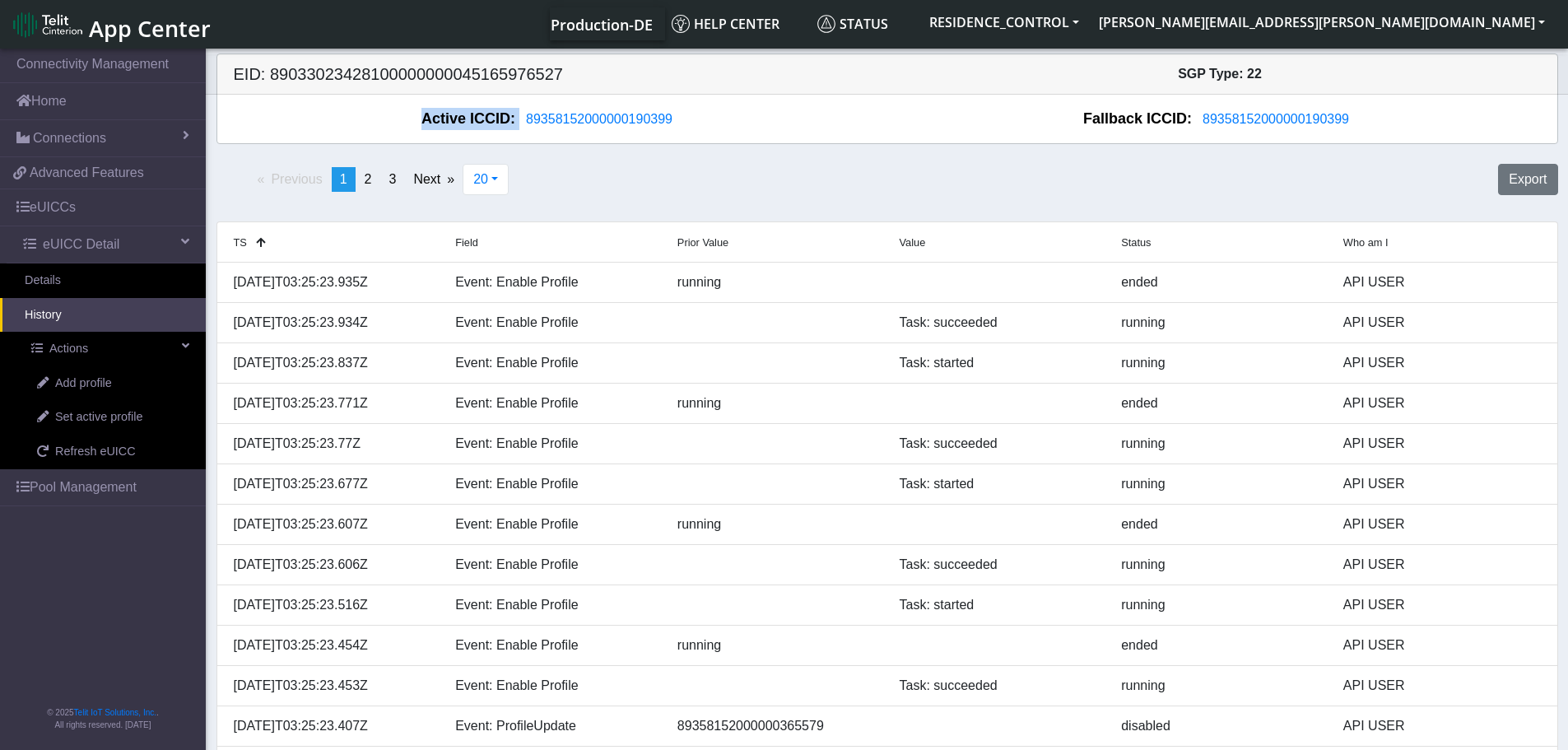
copy div "Active ICCID: 89358152000000190399"
click at [660, 118] on span "89358152000000190399" at bounding box center [599, 118] width 147 height 14
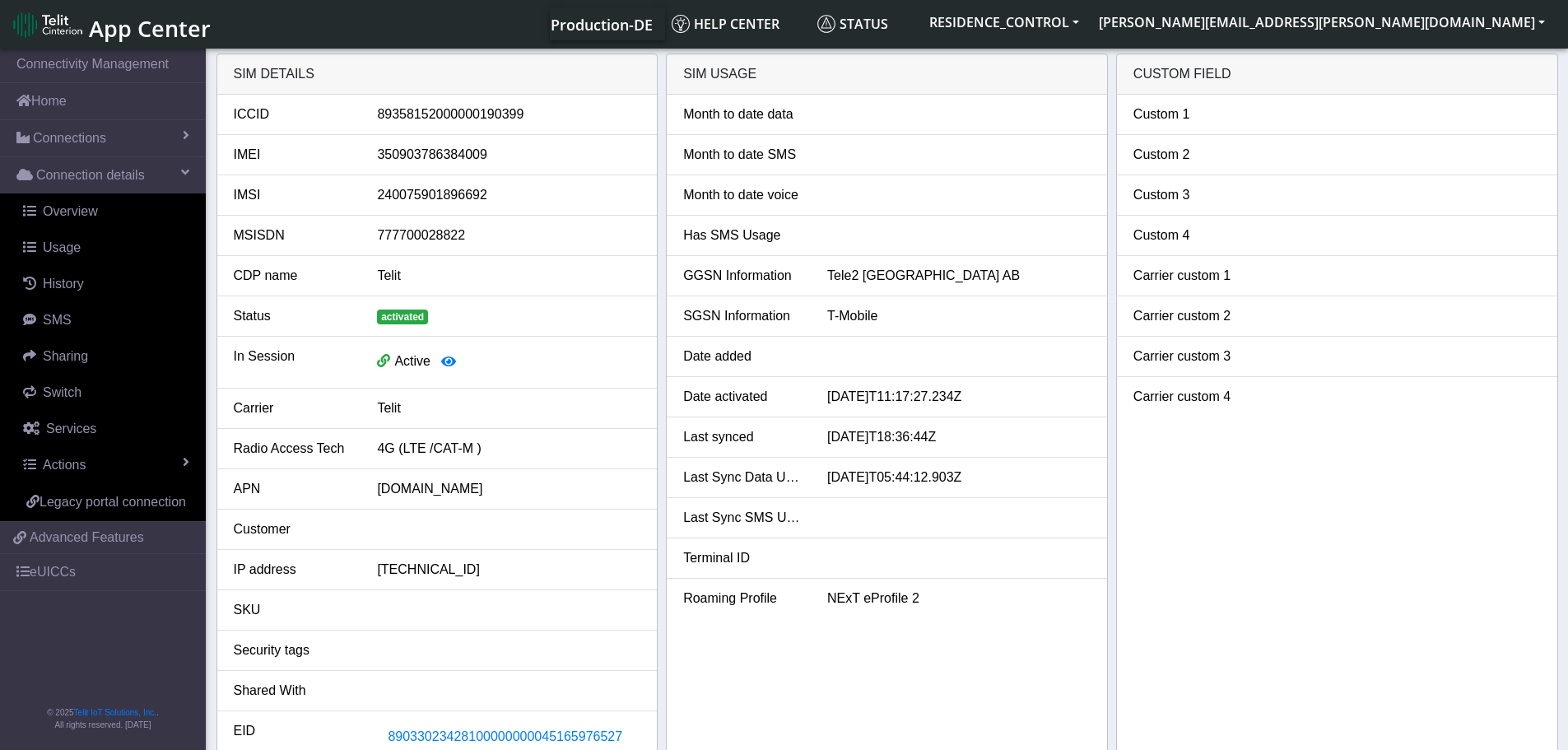
click at [427, 109] on div "89358152000000190399" at bounding box center [508, 114] width 288 height 20
copy div "89358152000000190399"
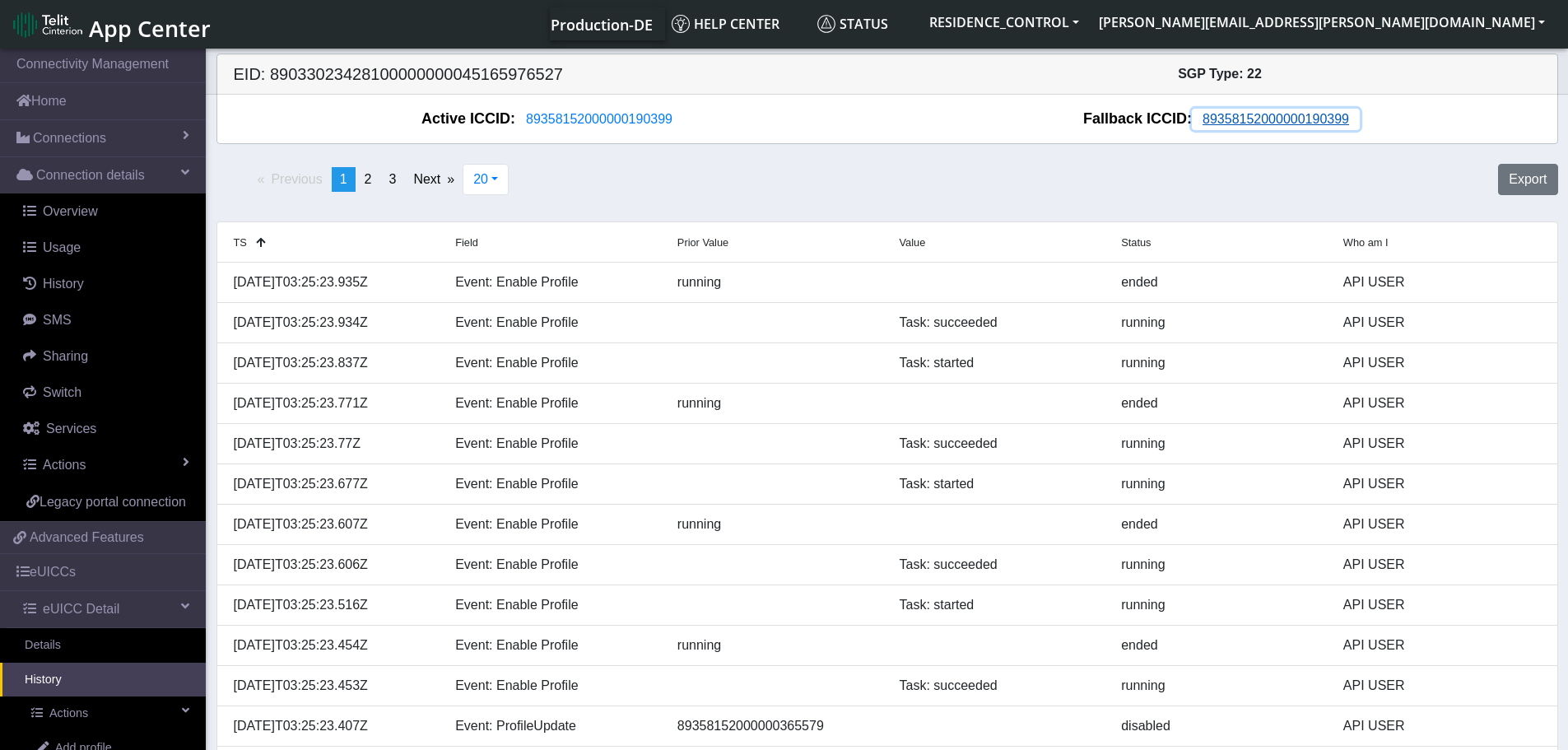
click at [1296, 118] on span "89358152000000190399" at bounding box center [1276, 118] width 147 height 14
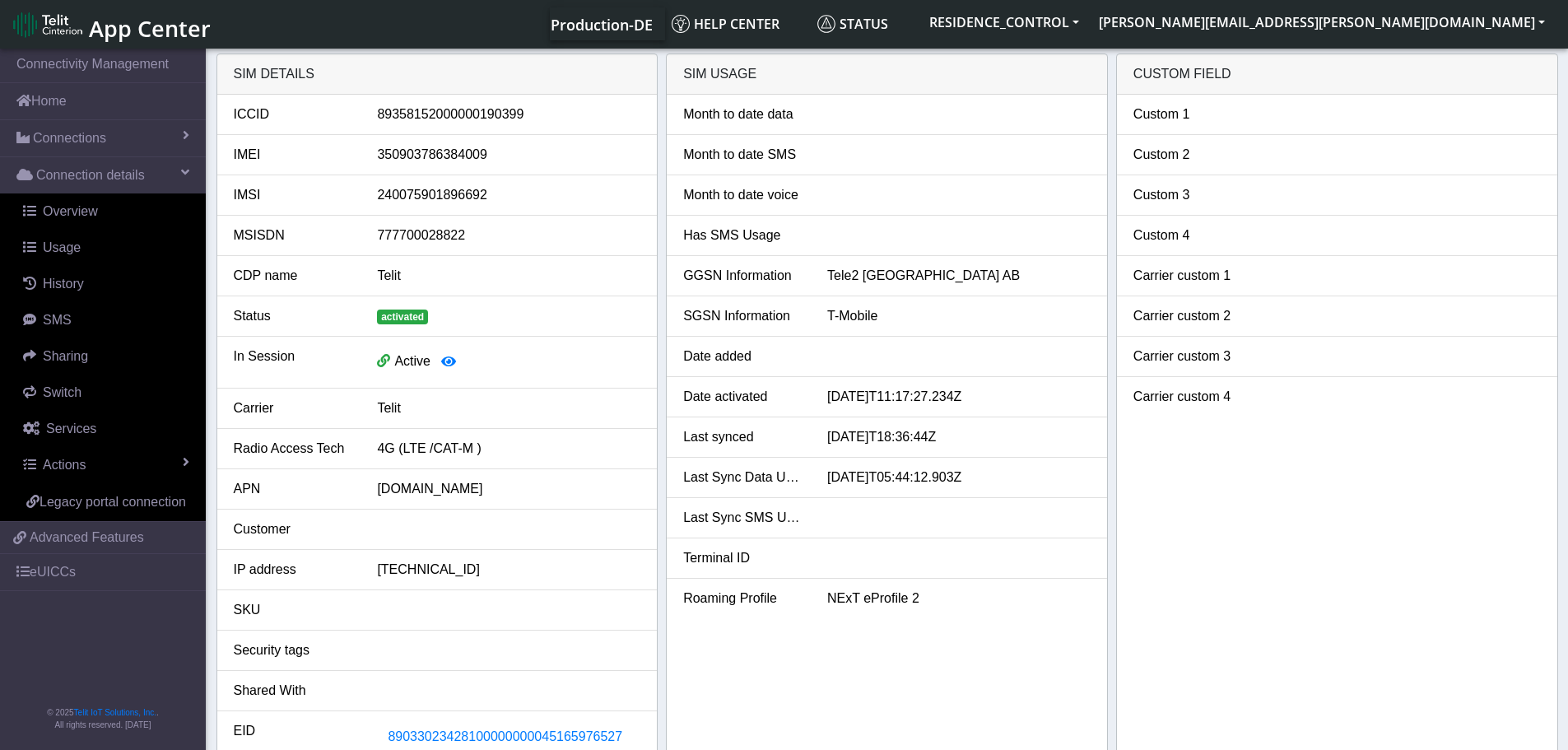
click at [381, 116] on div "89358152000000190399" at bounding box center [508, 114] width 288 height 20
click at [381, 115] on div "89358152000000190399" at bounding box center [508, 114] width 288 height 20
copy div "89358152000000190399"
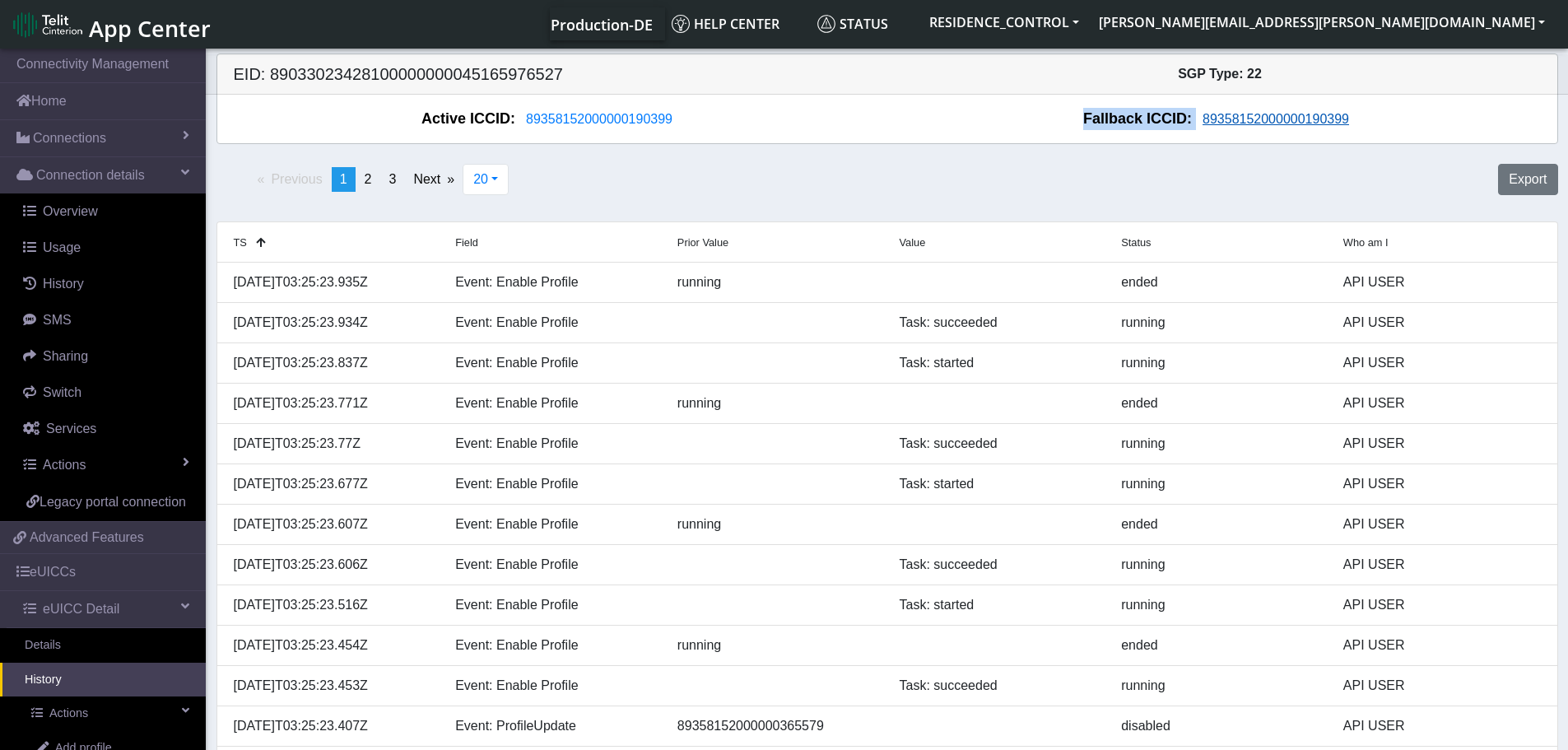
drag, startPoint x: 1092, startPoint y: 111, endPoint x: 1194, endPoint y: 125, distance: 103.0
click at [1194, 125] on div "Fallback ICCID: 89358152000000190399" at bounding box center [1221, 118] width 669 height 22
copy div "Fallback ICCID: 89358152000000190399 Previous page 1 / 3 You're on page 1 page …"
click at [580, 114] on span "89358152000000190399" at bounding box center [599, 118] width 147 height 14
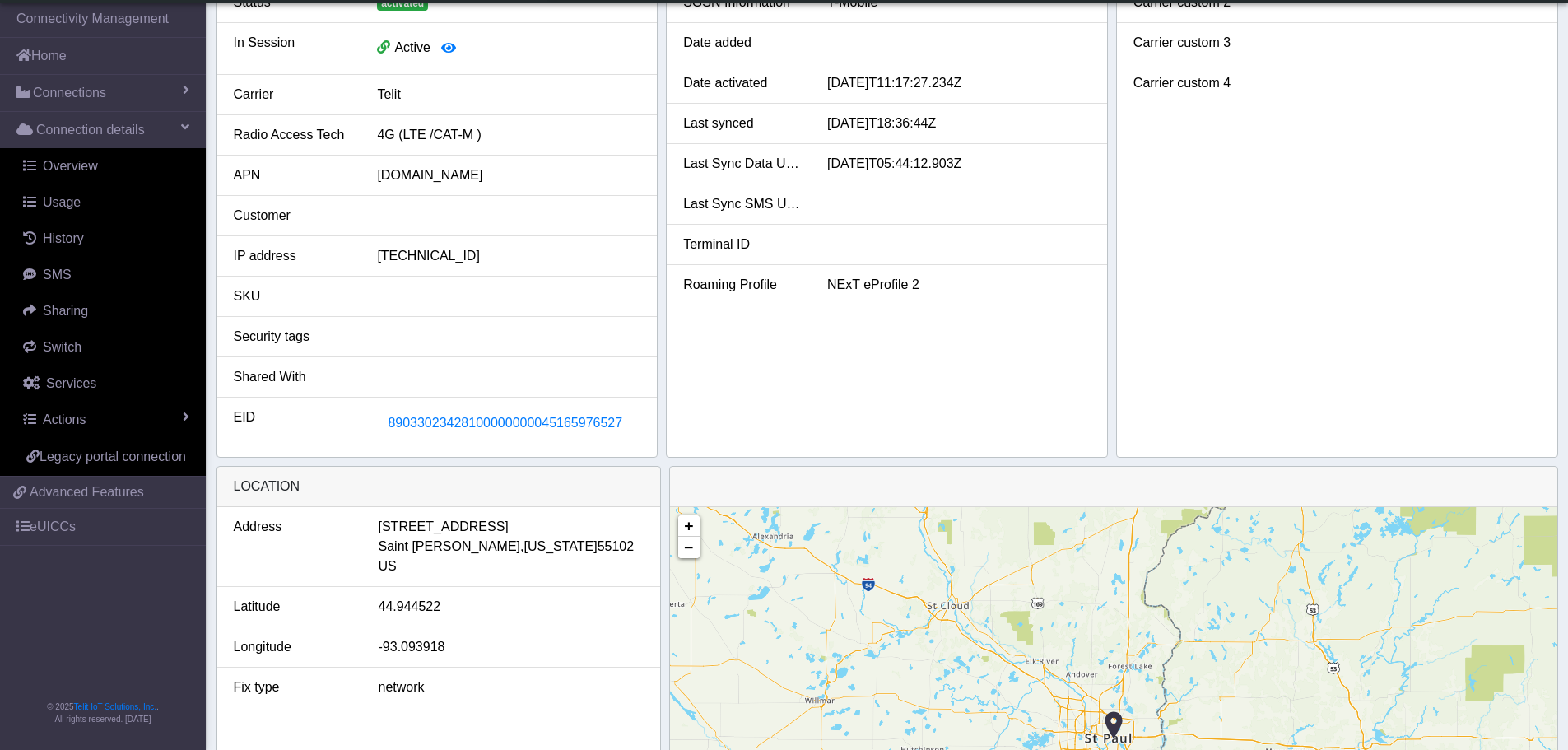
scroll to position [412, 0]
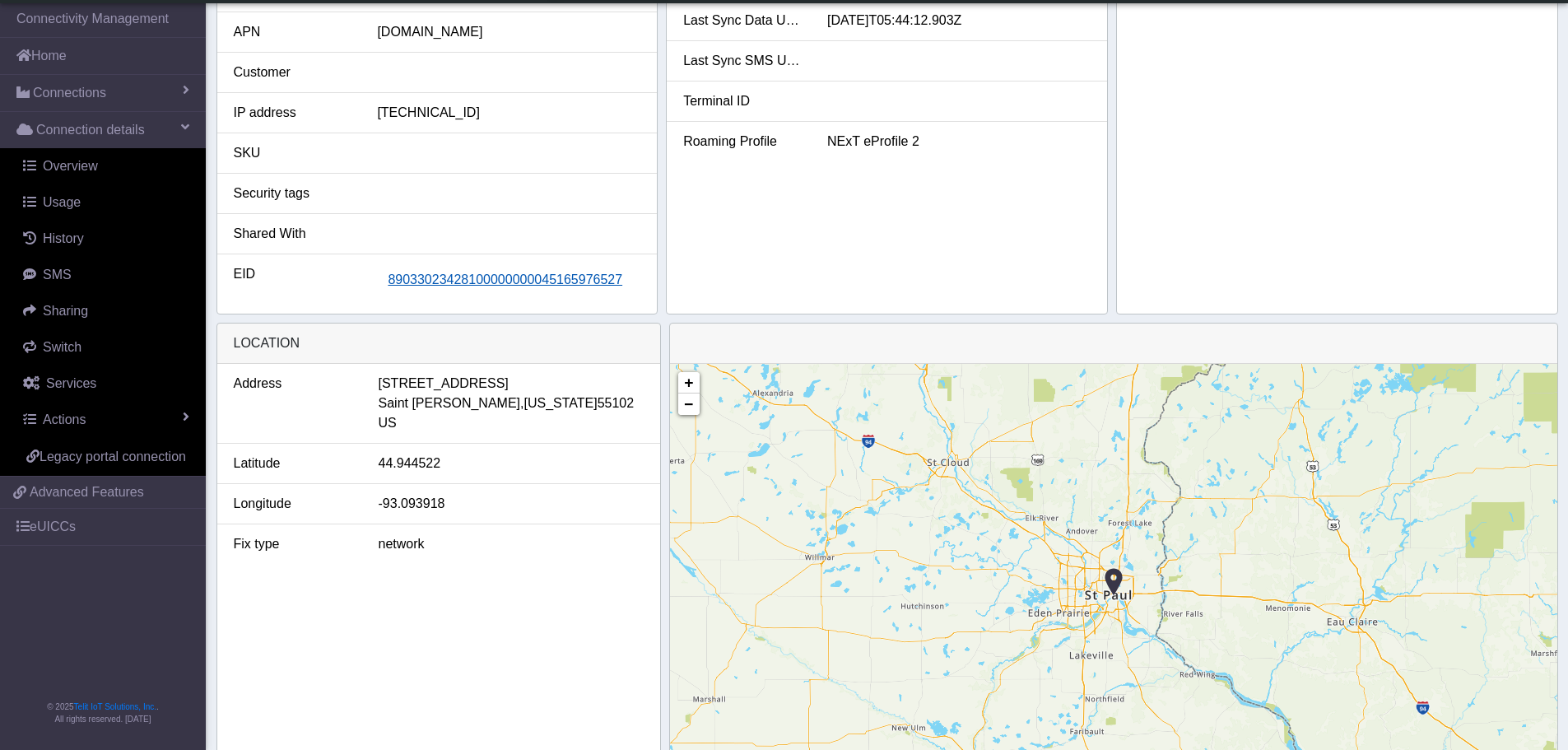
click at [481, 286] on span "89033023428100000000045165976527" at bounding box center [504, 280] width 235 height 14
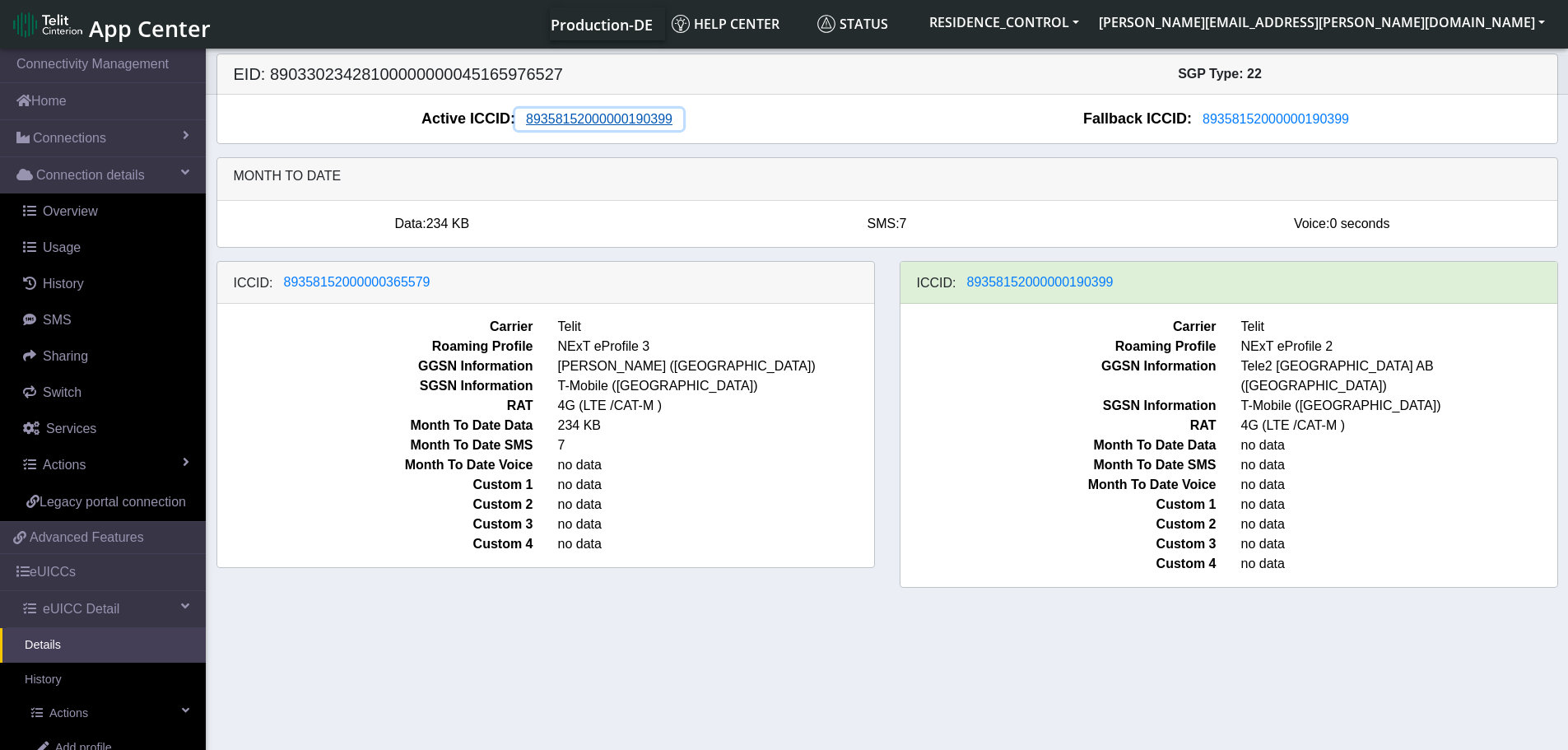
click at [648, 111] on span "89358152000000190399" at bounding box center [599, 118] width 147 height 14
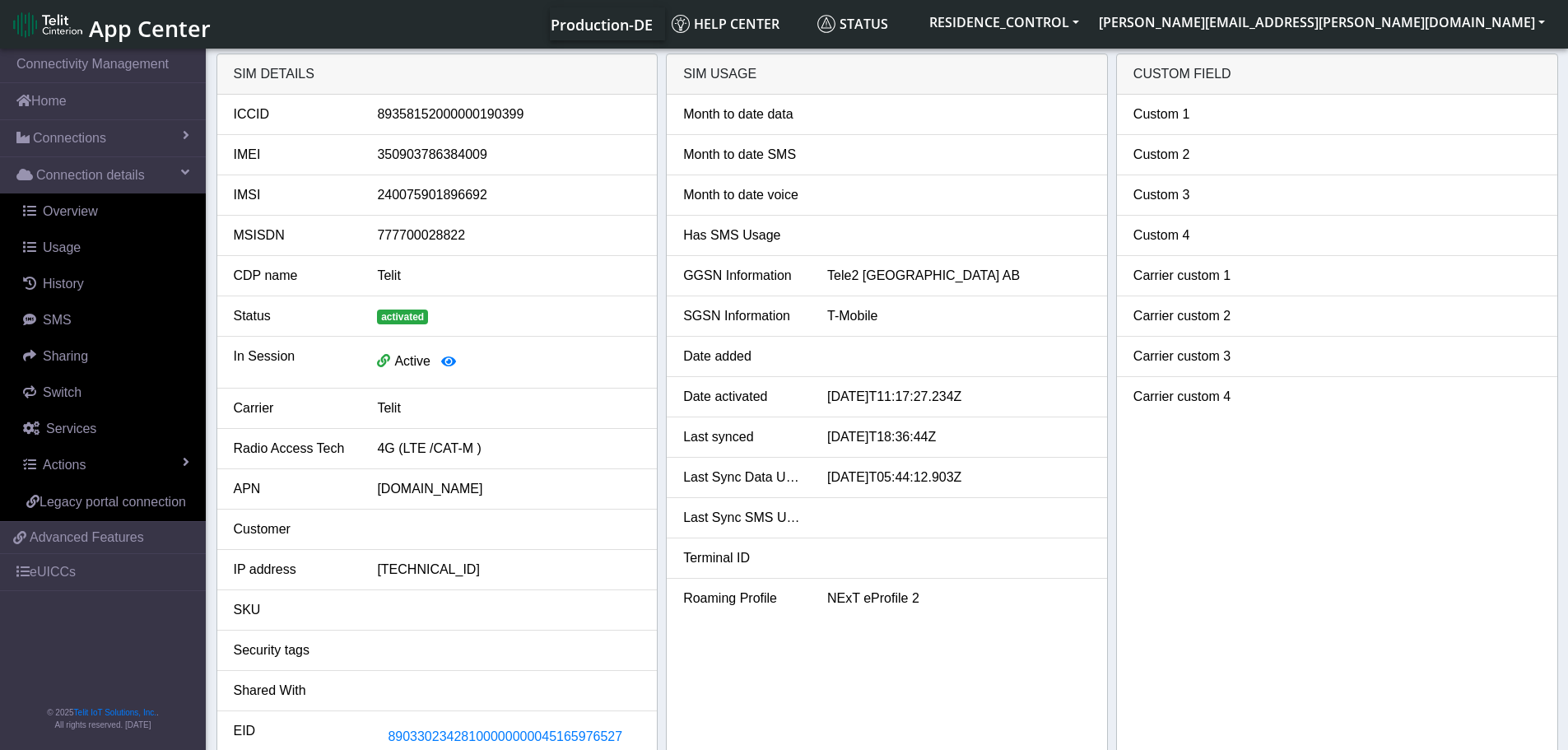
click at [440, 156] on div "350903786384009" at bounding box center [508, 154] width 288 height 20
copy div "350903786384009"
